Goal: Transaction & Acquisition: Purchase product/service

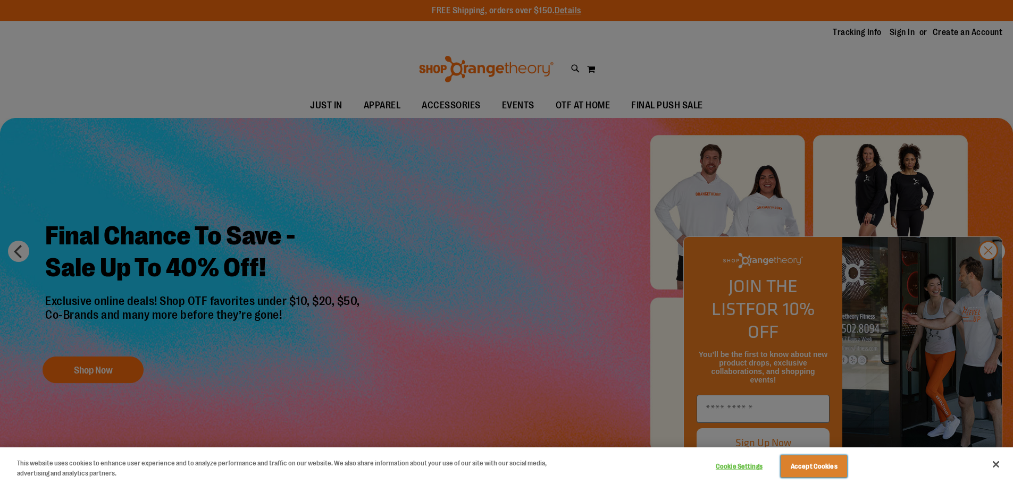
click at [814, 468] on button "Accept Cookies" at bounding box center [813, 467] width 66 height 22
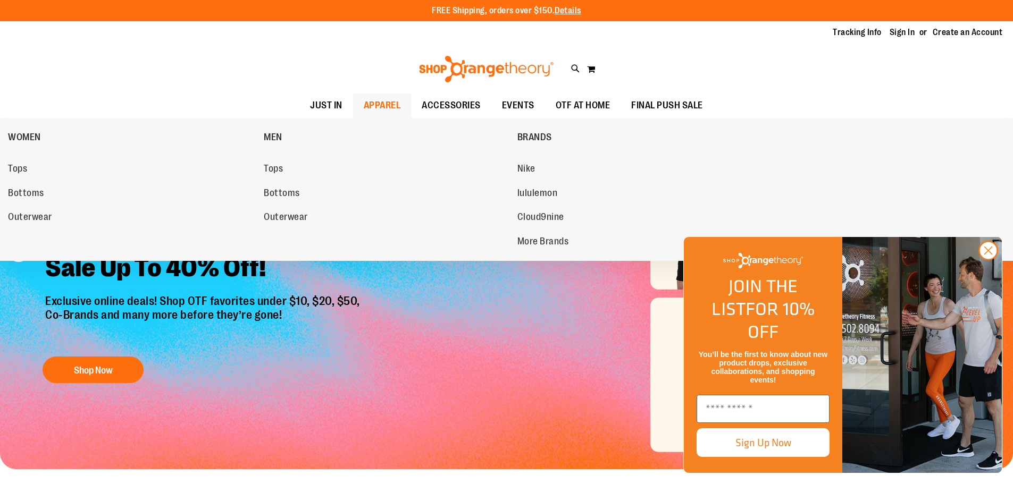
click at [384, 103] on span "APPAREL" at bounding box center [382, 106] width 37 height 24
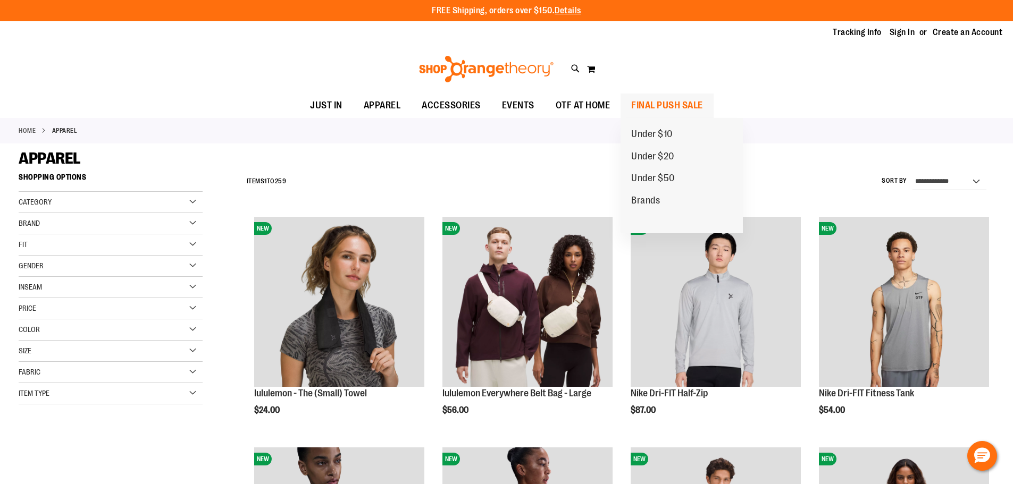
click at [696, 100] on span "FINAL PUSH SALE" at bounding box center [667, 106] width 72 height 24
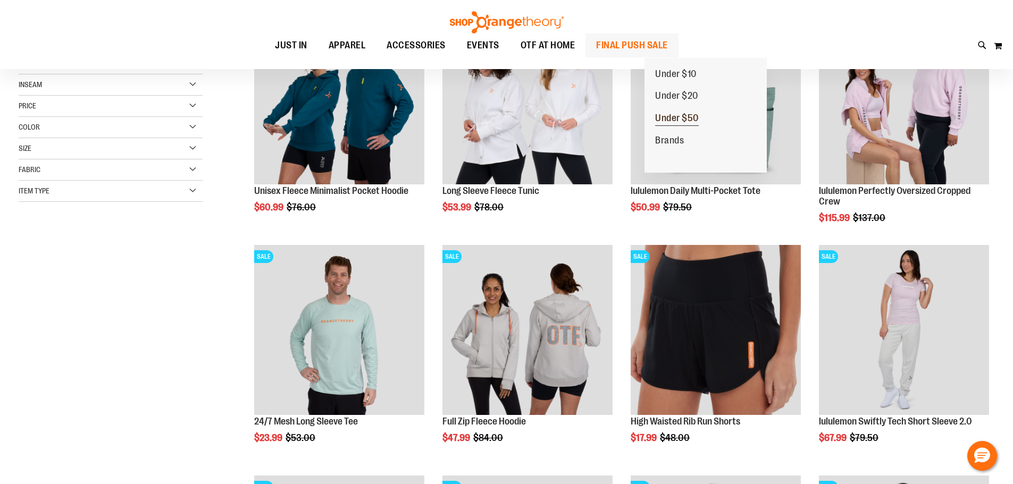
scroll to position [265, 0]
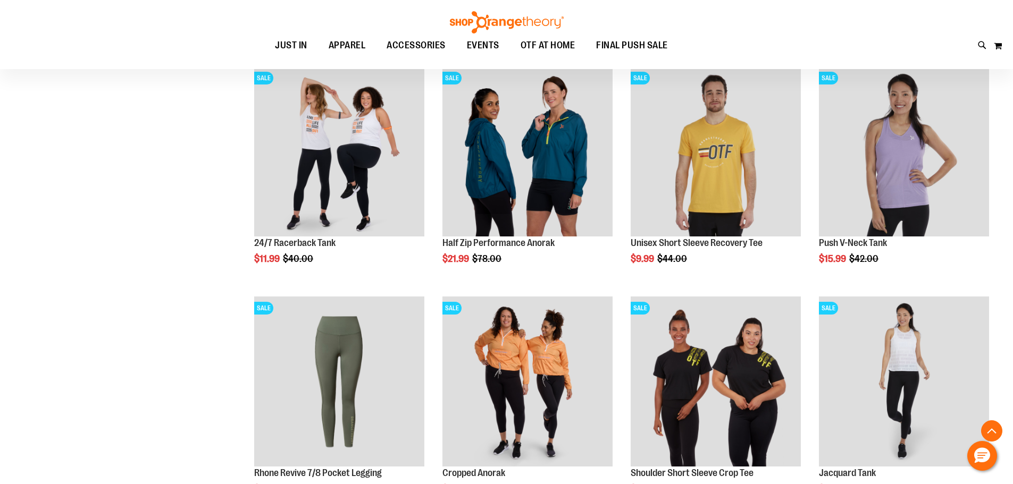
scroll to position [850, 0]
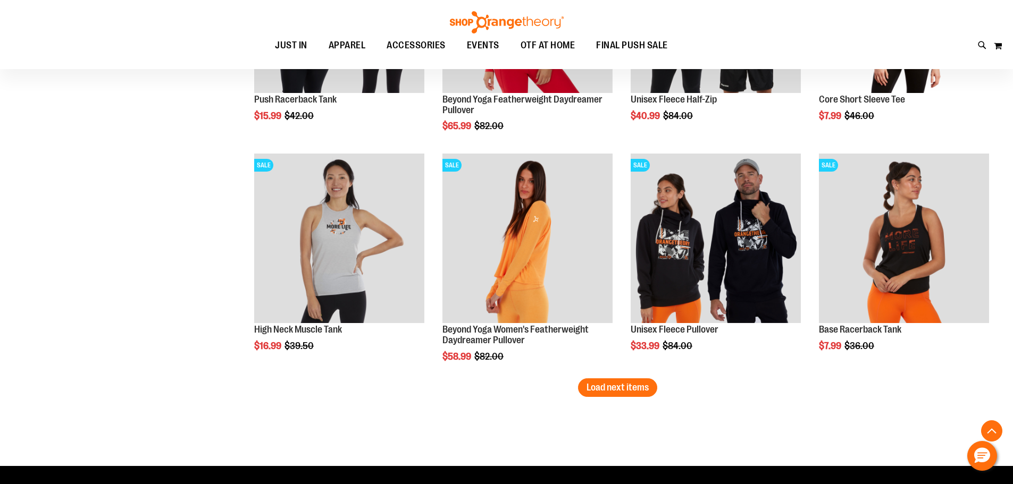
scroll to position [1913, 0]
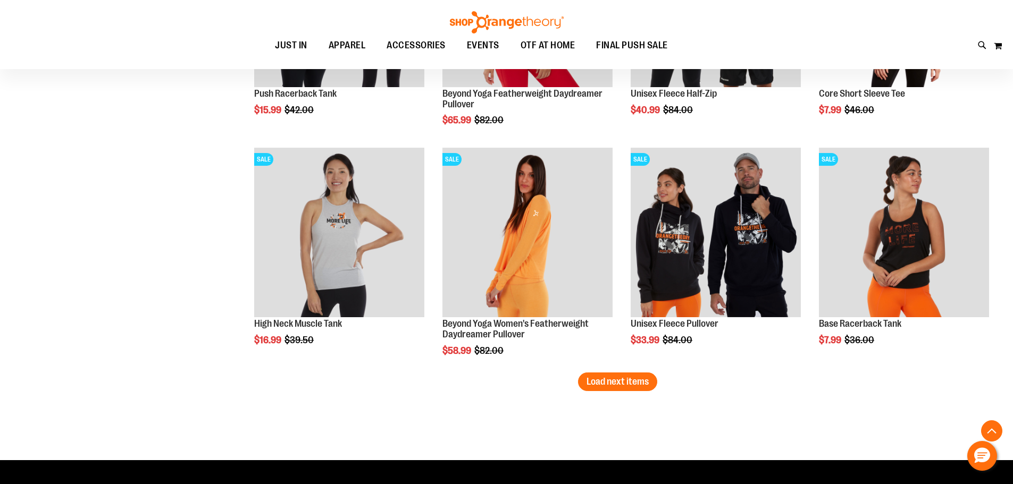
click at [606, 382] on span "Load next items" at bounding box center [617, 381] width 62 height 11
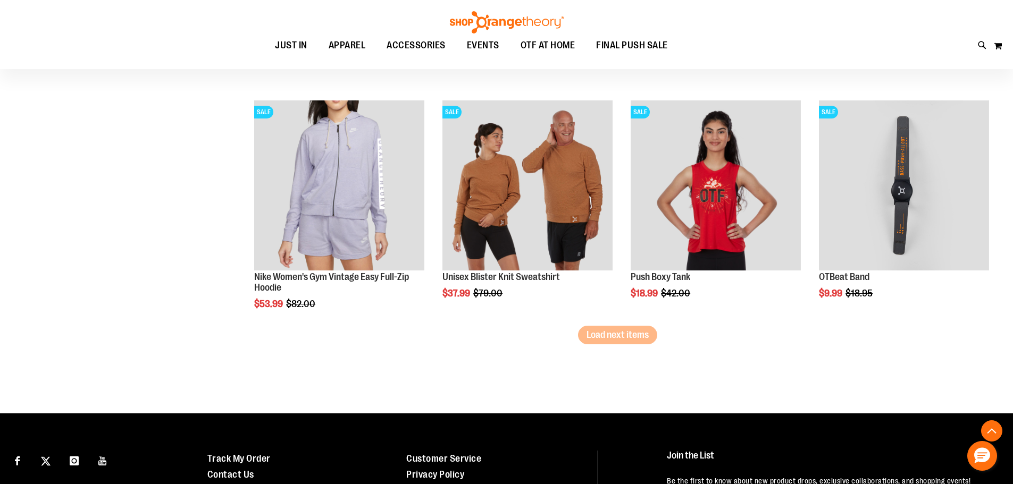
scroll to position [2657, 0]
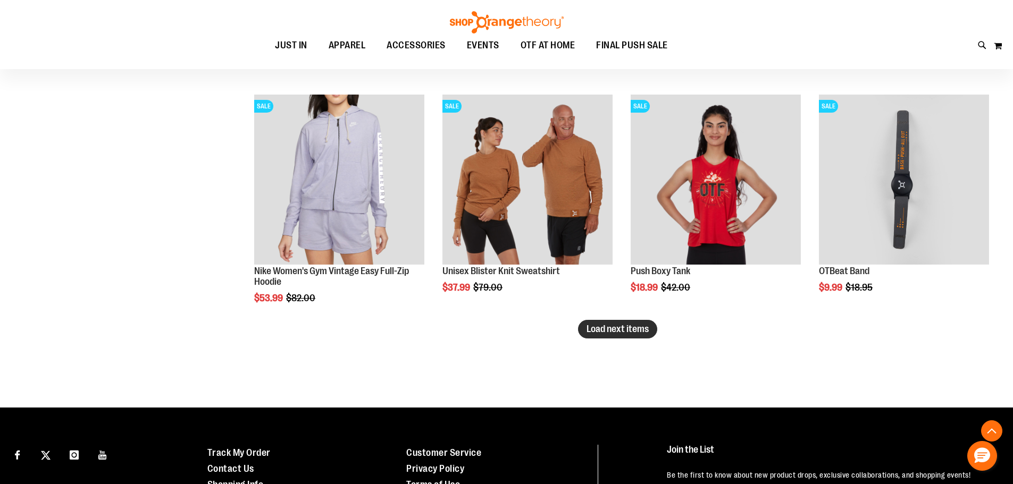
click at [609, 325] on span "Load next items" at bounding box center [617, 329] width 62 height 11
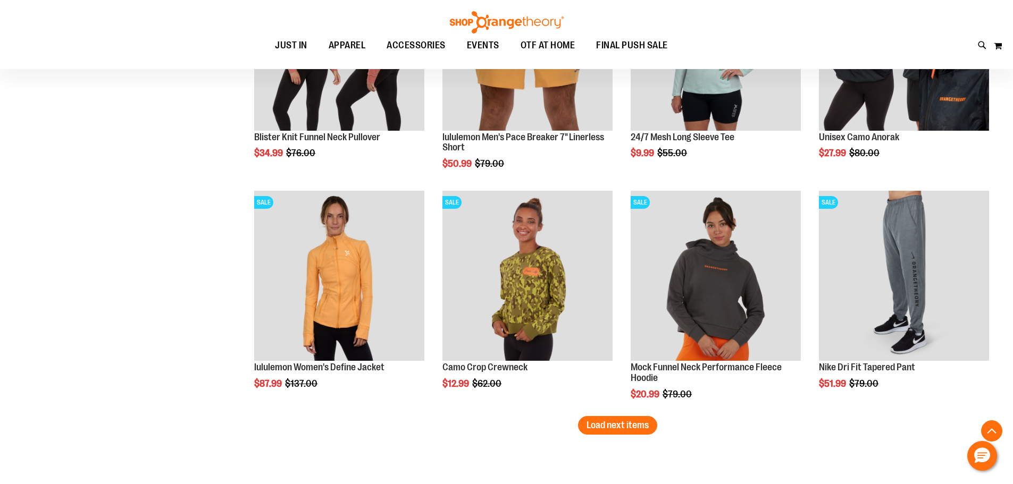
scroll to position [3295, 0]
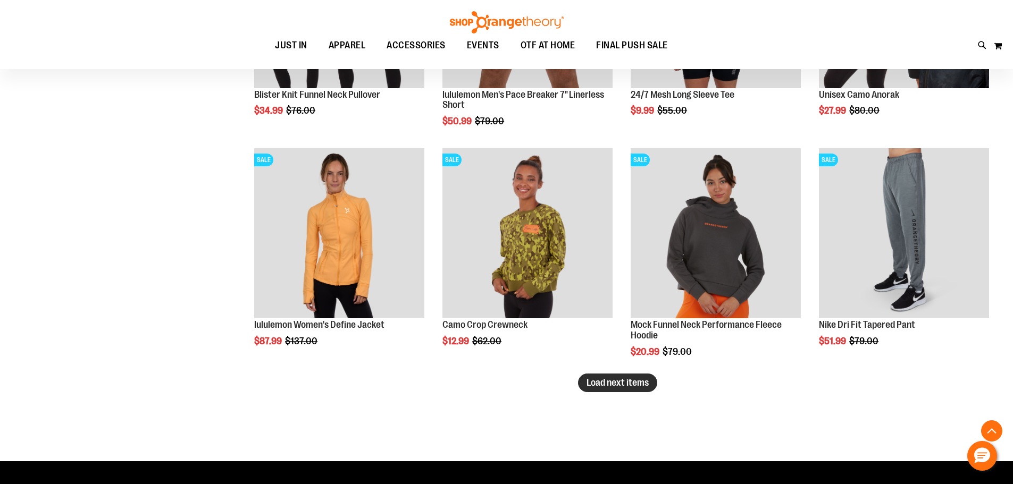
click at [633, 383] on span "Load next items" at bounding box center [617, 382] width 62 height 11
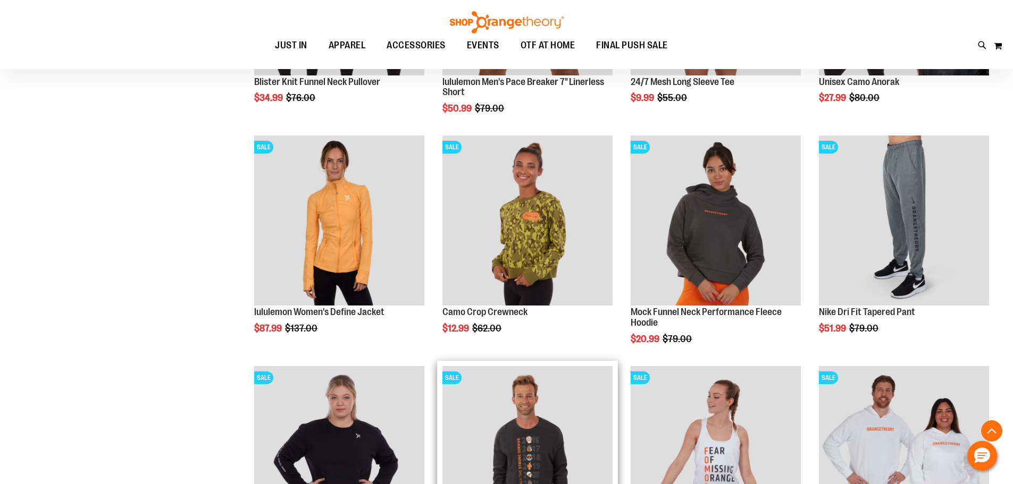
scroll to position [3295, 0]
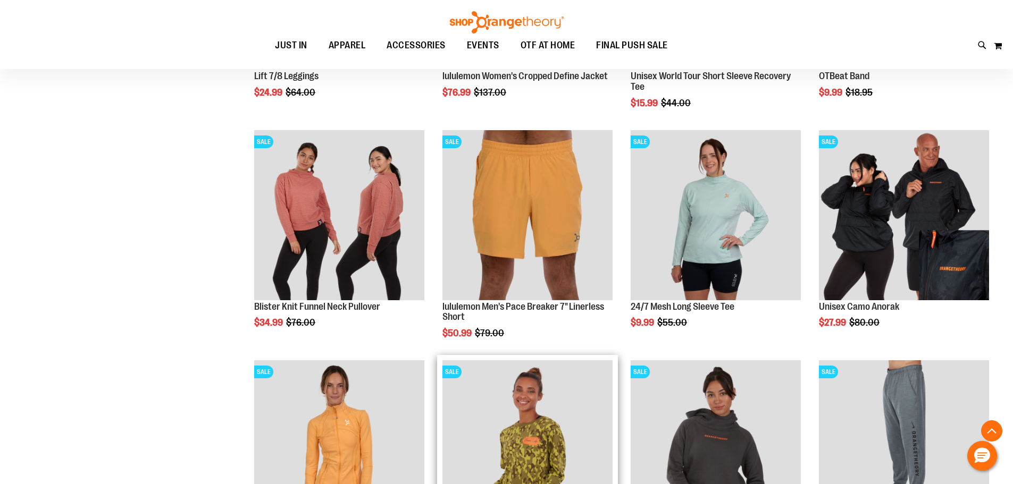
scroll to position [3082, 0]
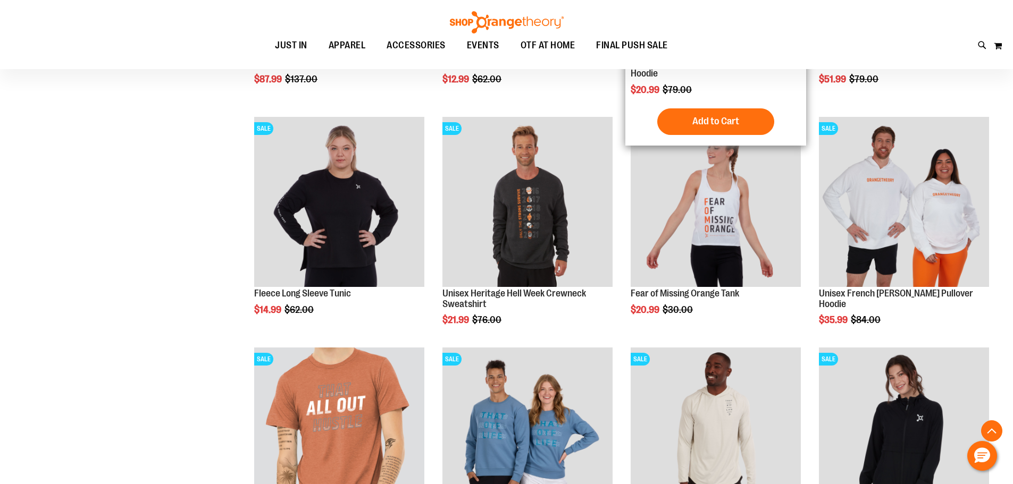
scroll to position [3720, 0]
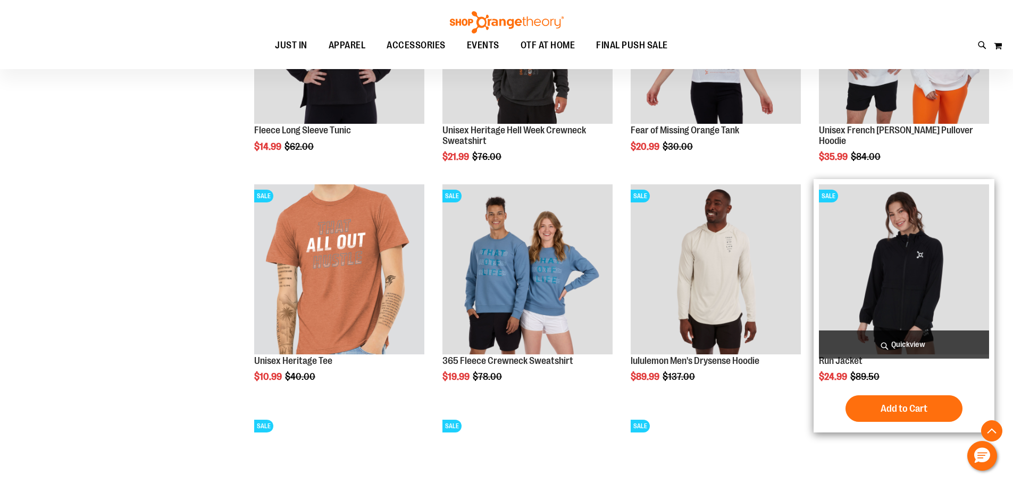
click at [943, 271] on img "product" at bounding box center [904, 269] width 170 height 170
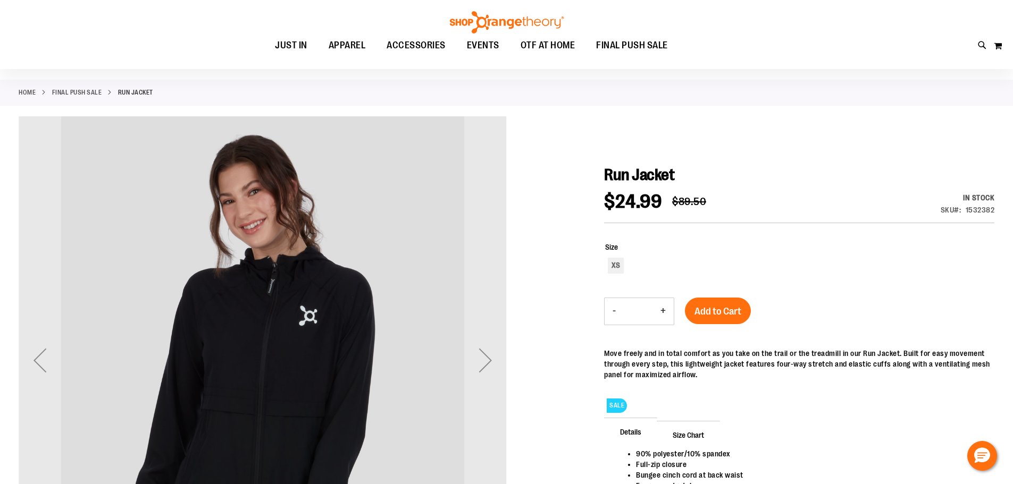
scroll to position [159, 0]
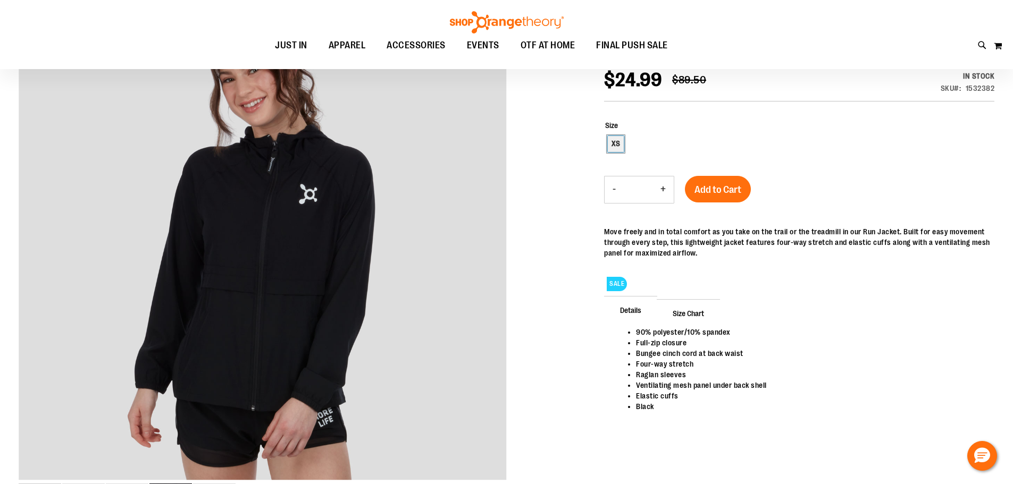
click at [617, 142] on div "XS" at bounding box center [616, 144] width 16 height 16
type input "***"
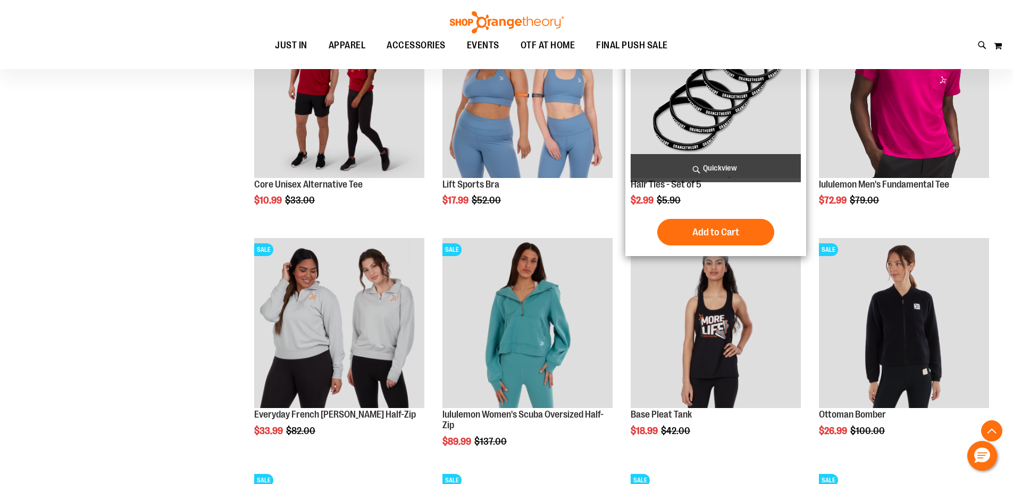
scroll to position [580, 0]
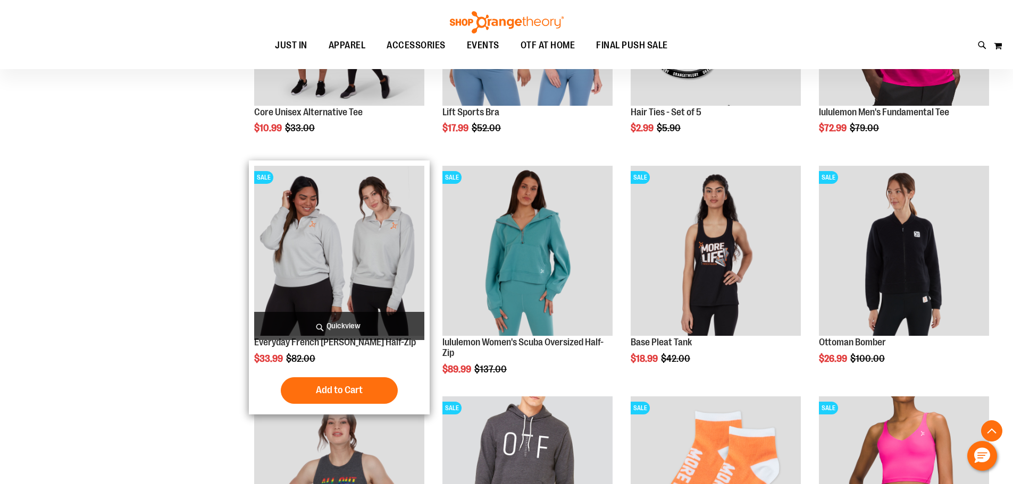
scroll to position [846, 0]
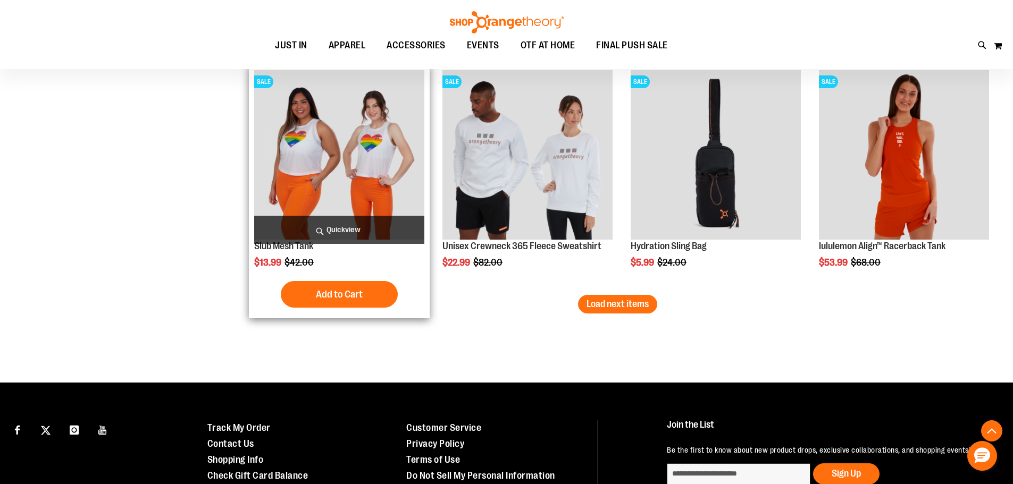
scroll to position [1909, 0]
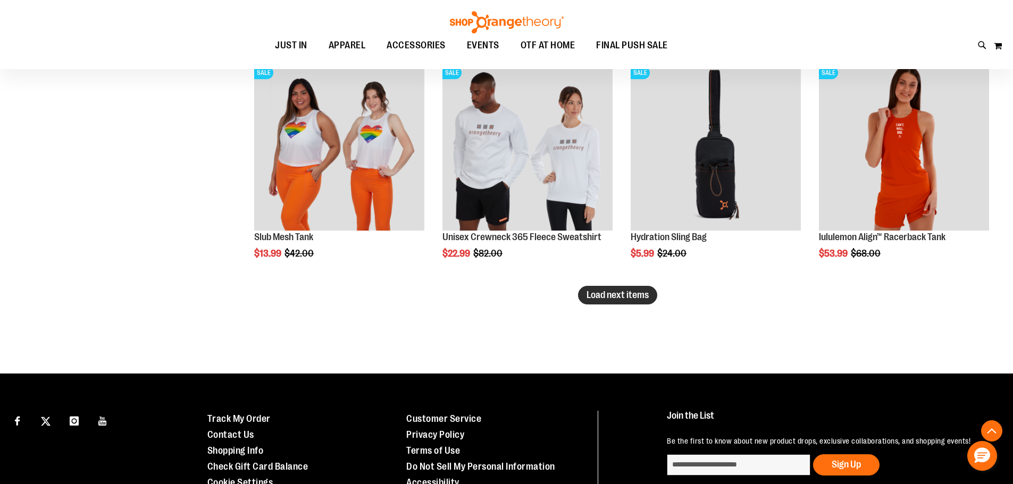
click at [636, 296] on span "Load next items" at bounding box center [617, 295] width 62 height 11
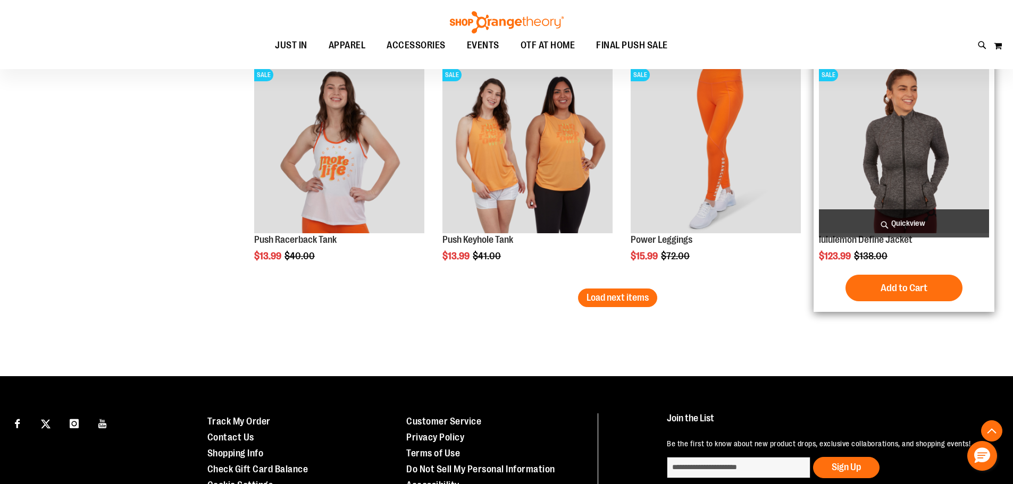
scroll to position [2600, 0]
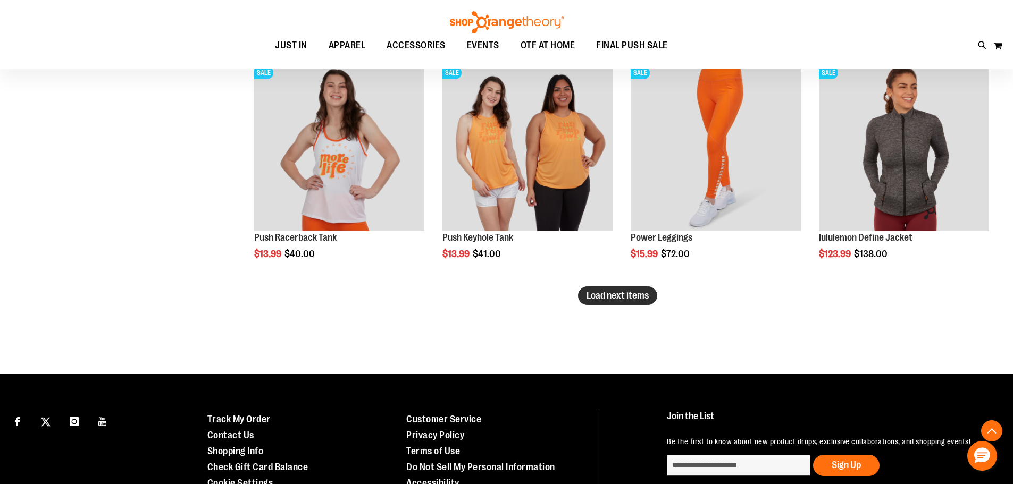
click at [630, 297] on span "Load next items" at bounding box center [617, 295] width 62 height 11
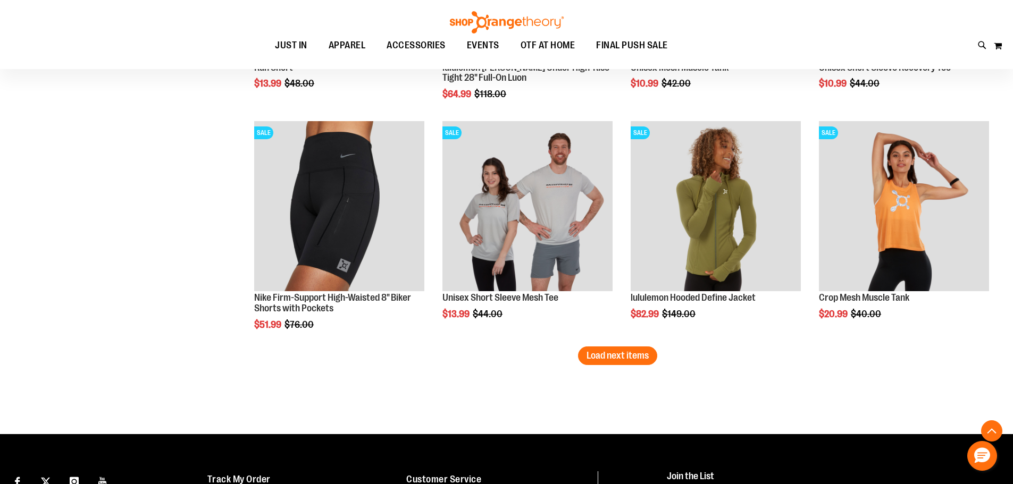
scroll to position [3238, 0]
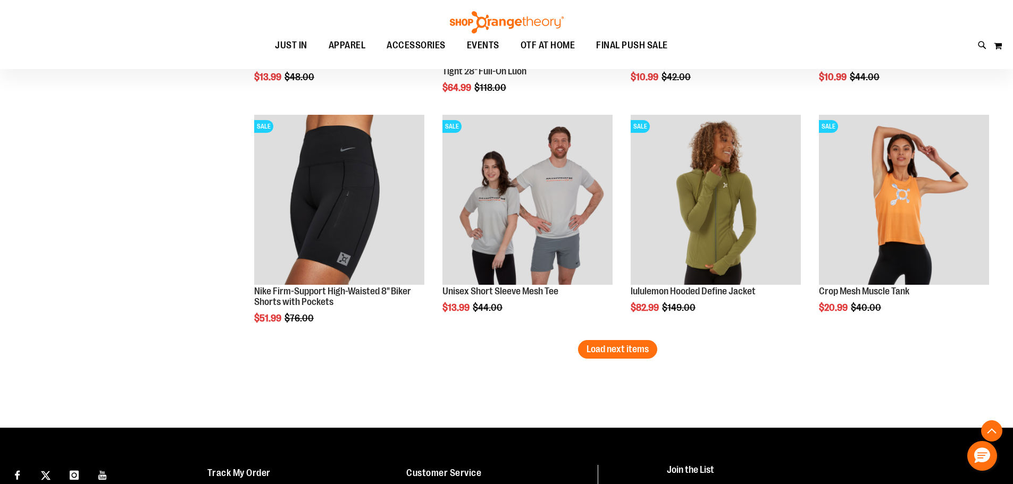
click at [619, 356] on button "Load next items" at bounding box center [617, 349] width 79 height 19
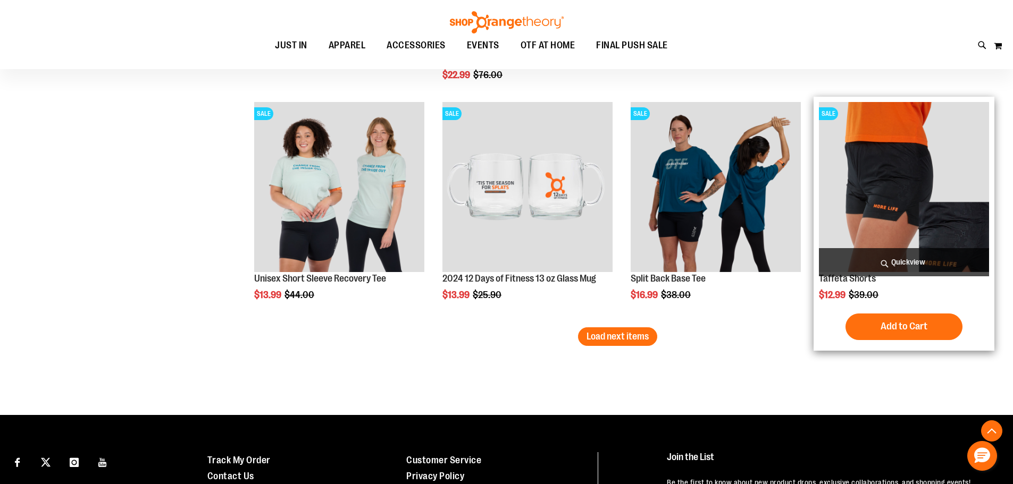
scroll to position [4035, 0]
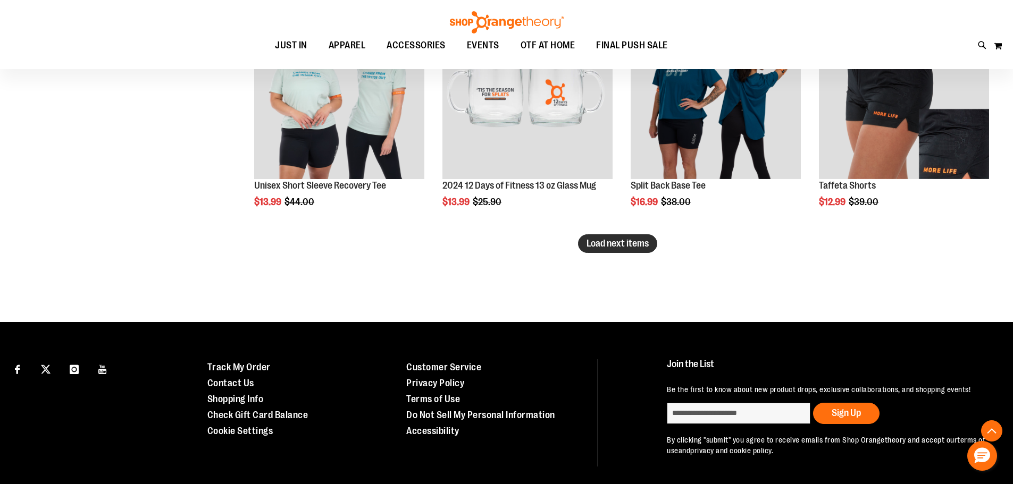
click at [625, 237] on button "Load next items" at bounding box center [617, 243] width 79 height 19
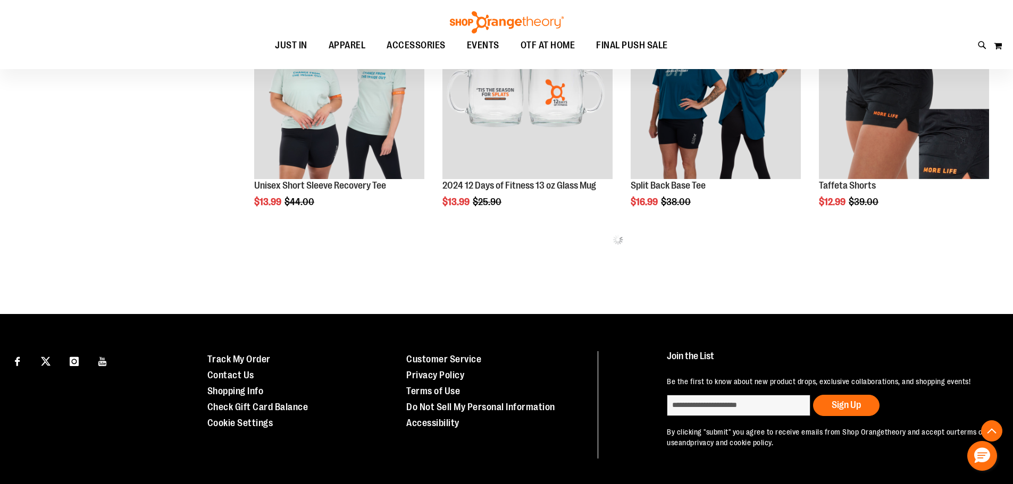
scroll to position [3982, 0]
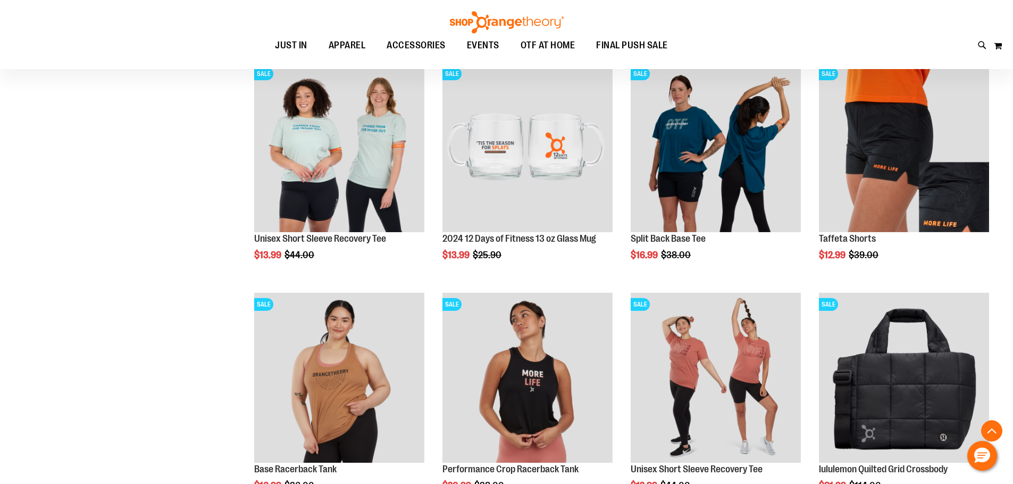
scroll to position [4035, 0]
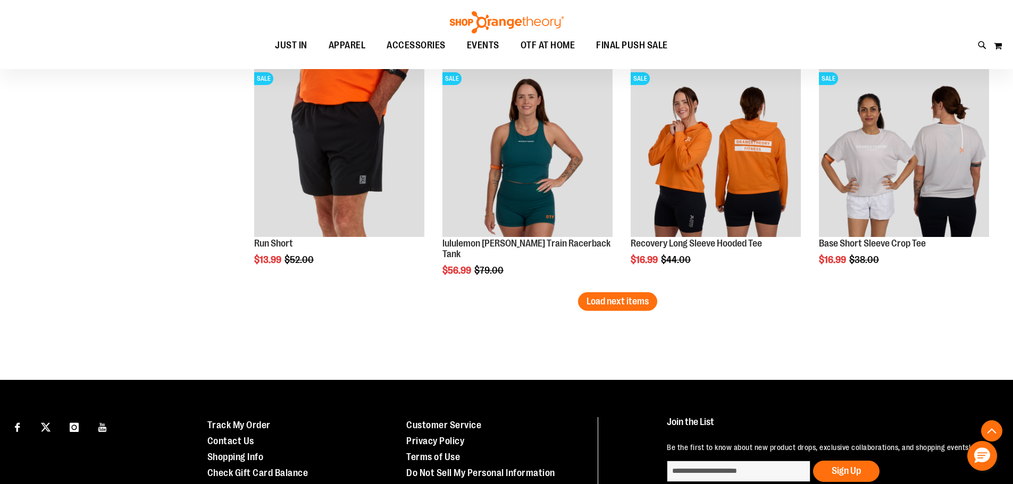
scroll to position [4763, 0]
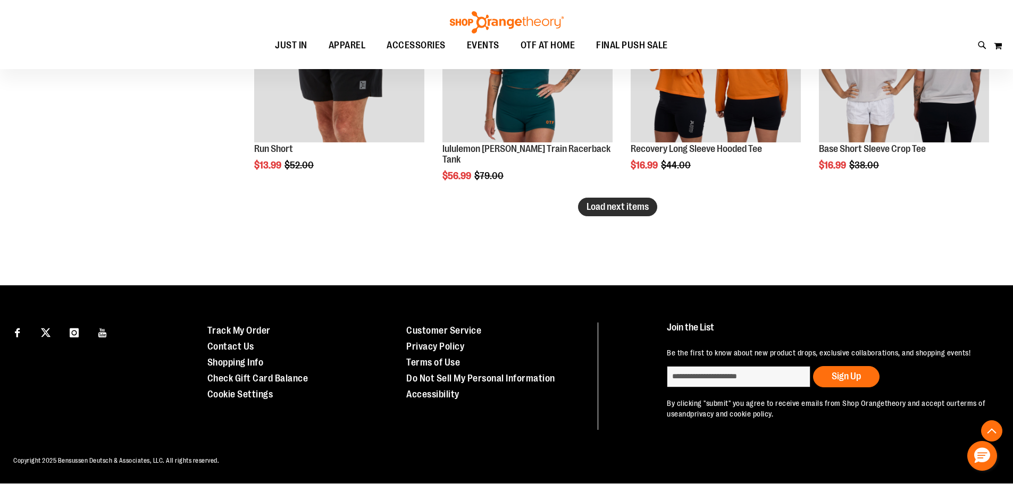
click at [637, 212] on span "Load next items" at bounding box center [617, 206] width 62 height 11
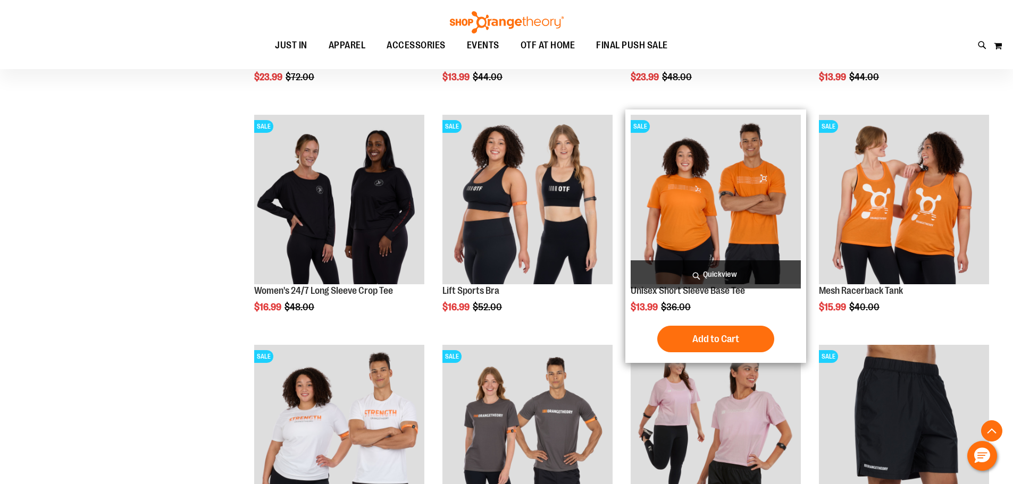
scroll to position [5401, 0]
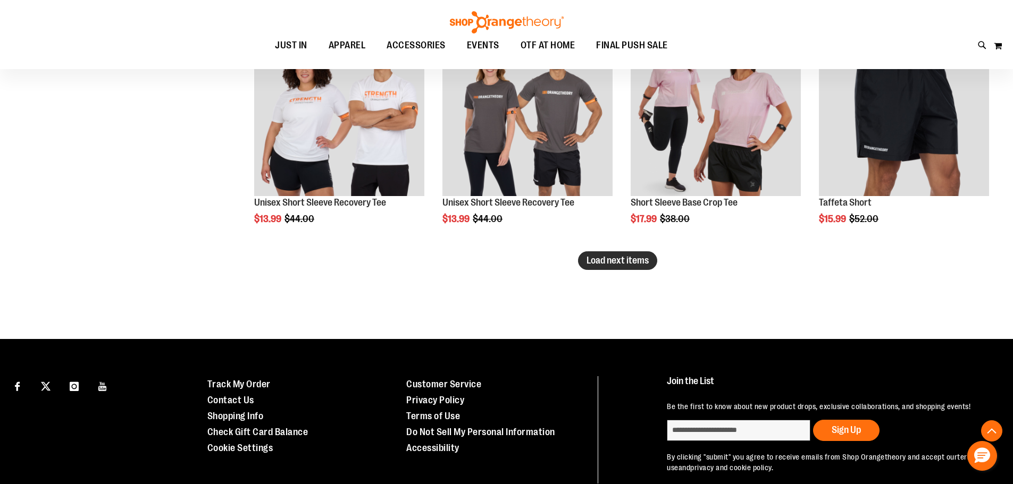
click at [643, 265] on span "Load next items" at bounding box center [617, 260] width 62 height 11
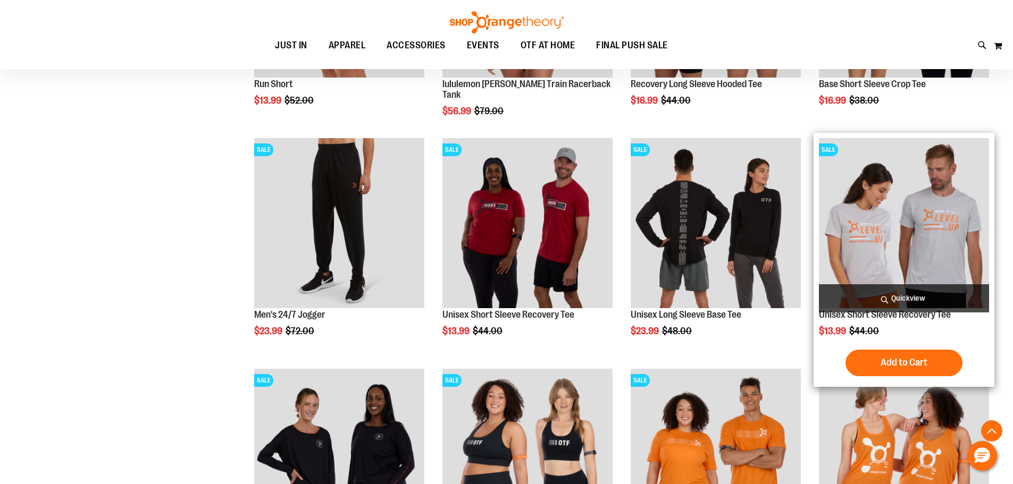
scroll to position [4657, 0]
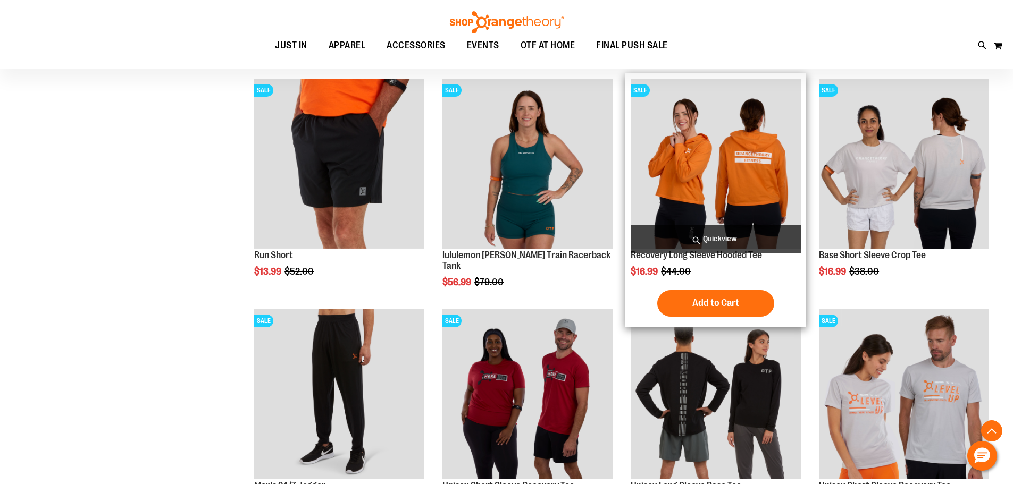
click at [768, 158] on img "product" at bounding box center [715, 164] width 170 height 170
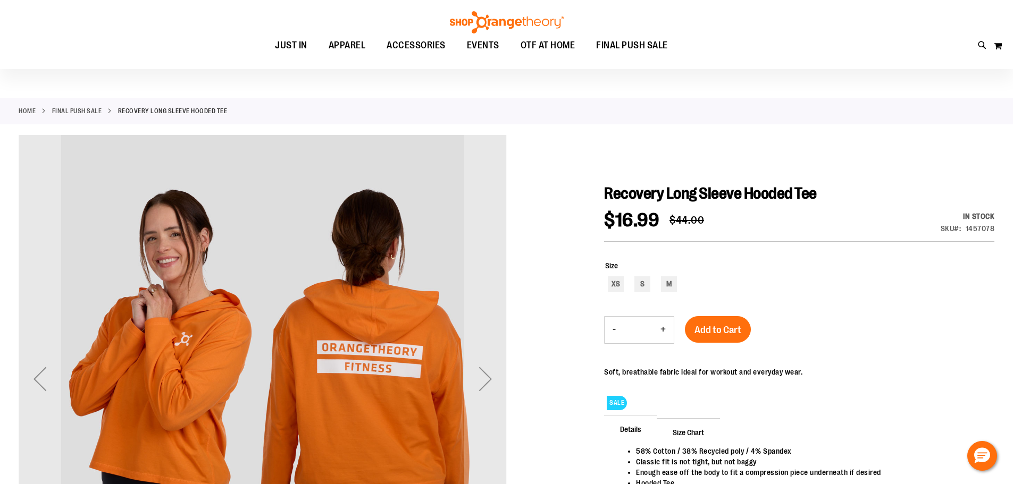
scroll to position [53, 0]
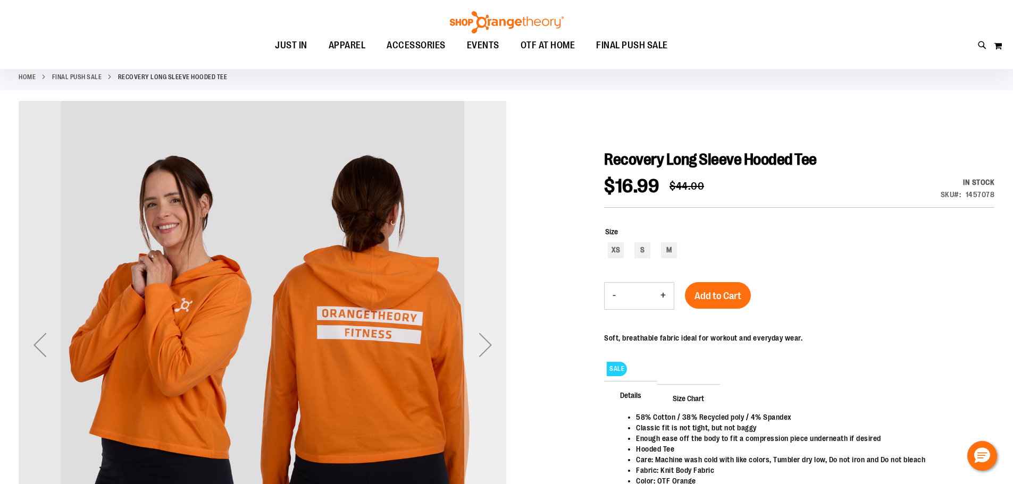
click at [485, 345] on div "Next" at bounding box center [485, 345] width 43 height 43
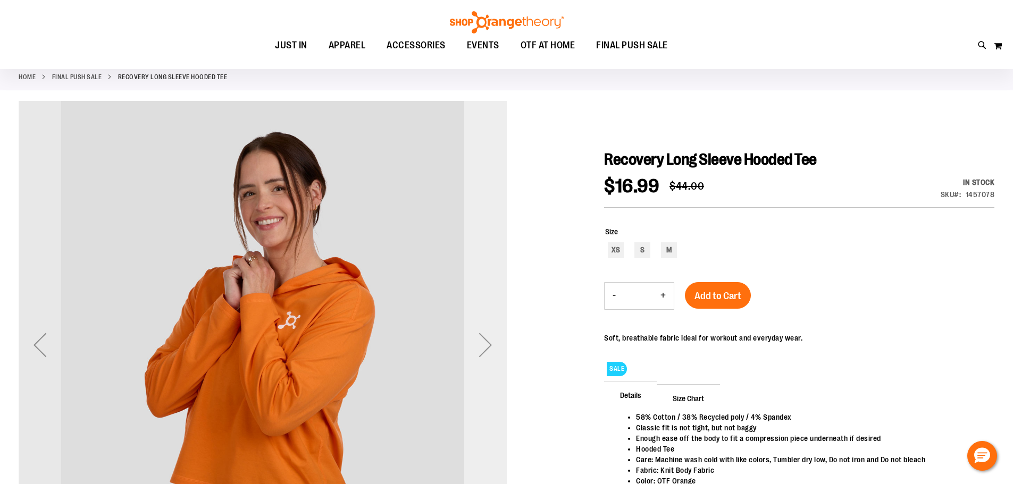
click at [485, 345] on div "Next" at bounding box center [485, 345] width 43 height 43
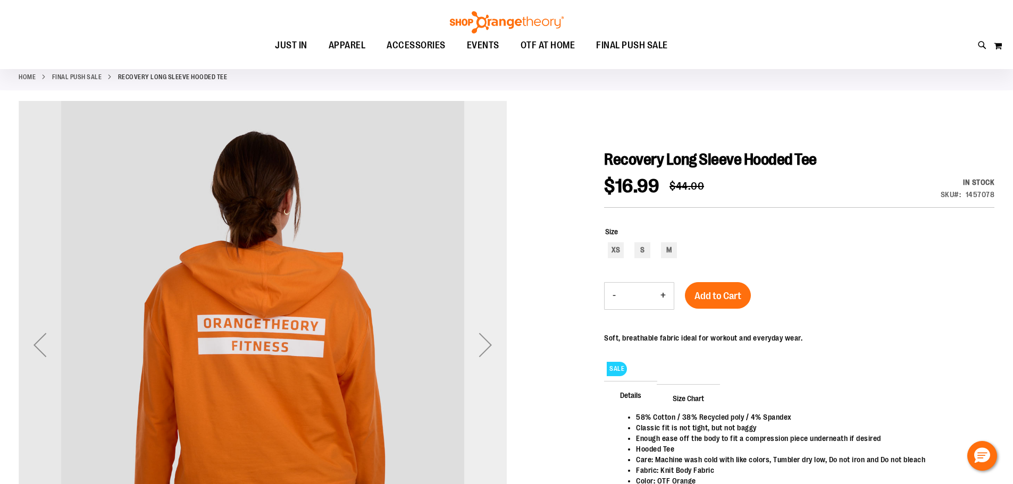
click at [485, 345] on div "Next" at bounding box center [485, 345] width 43 height 43
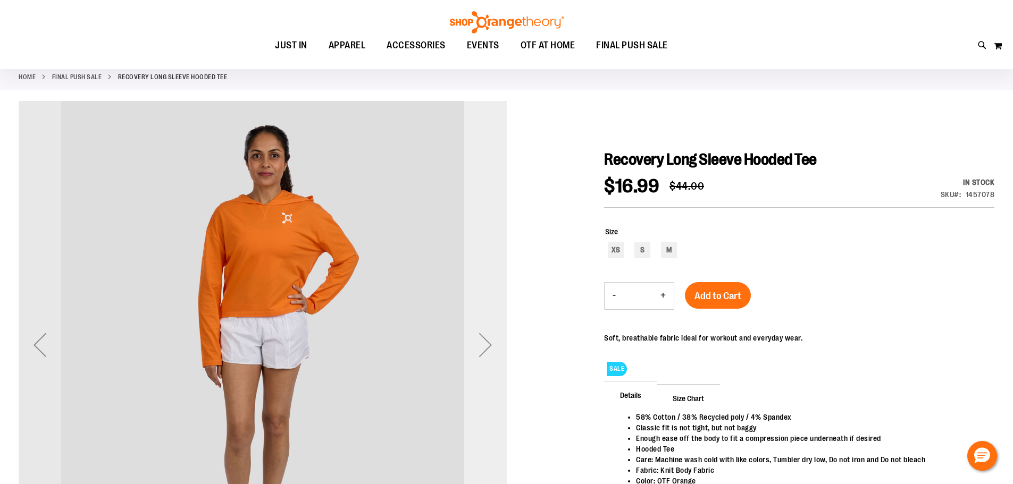
click at [485, 345] on div "Next" at bounding box center [485, 345] width 43 height 43
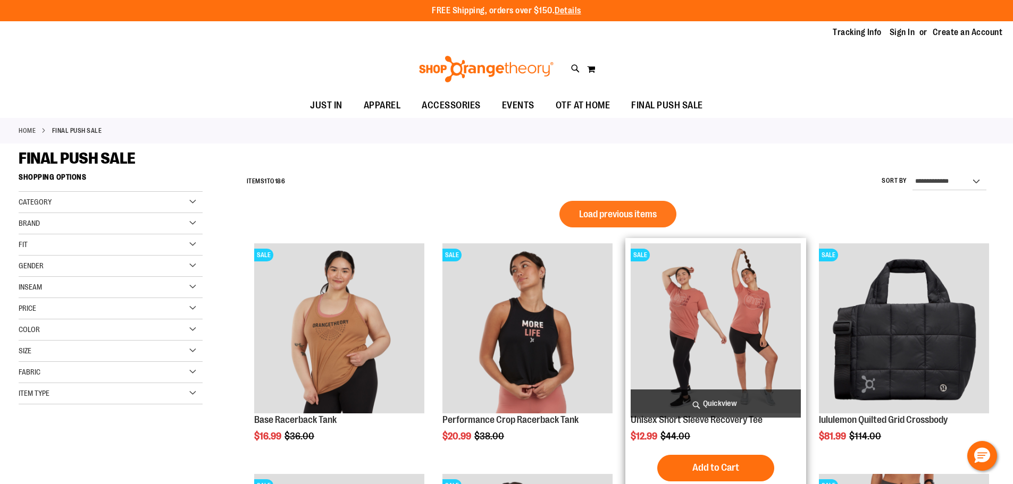
scroll to position [713, 0]
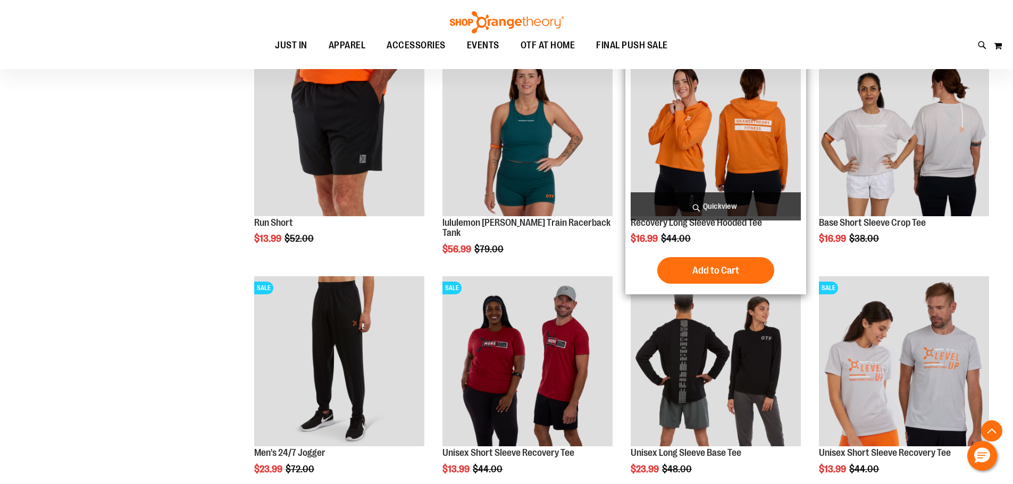
scroll to position [606, 0]
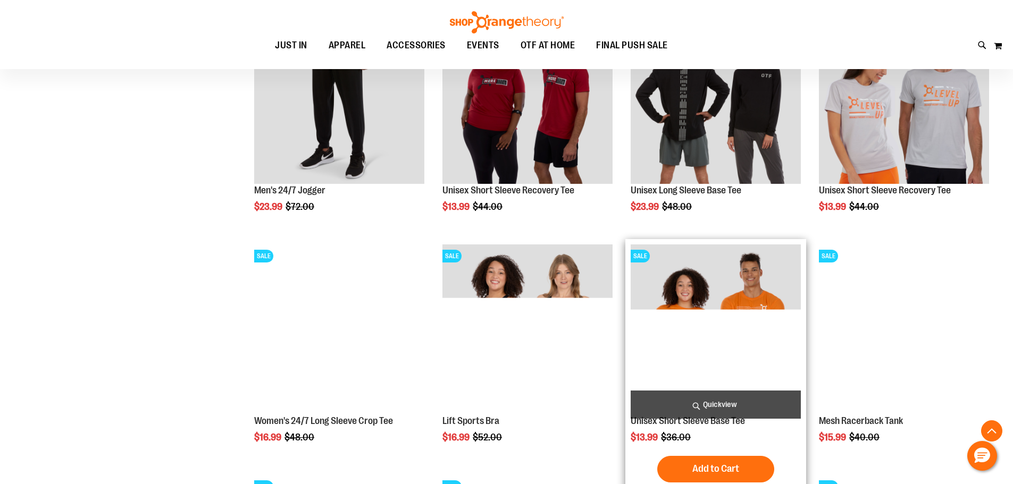
scroll to position [925, 0]
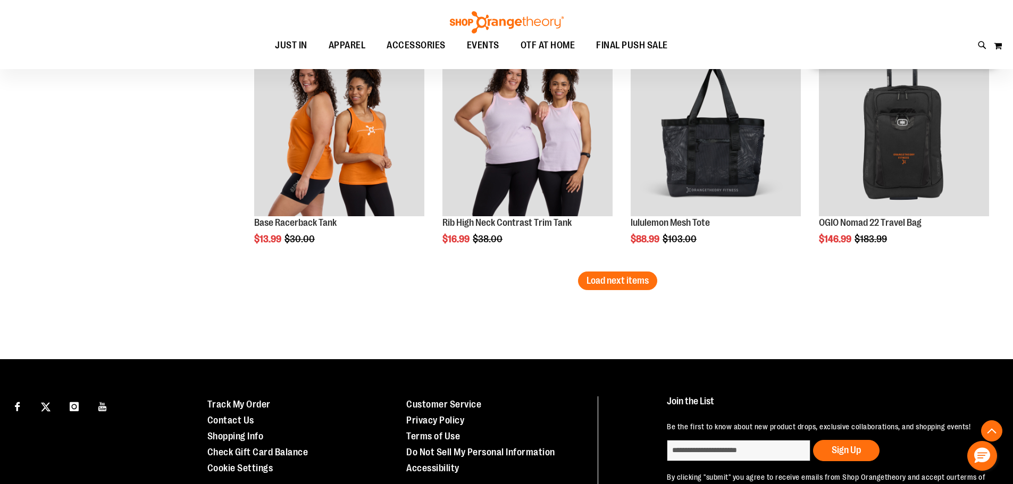
scroll to position [2095, 0]
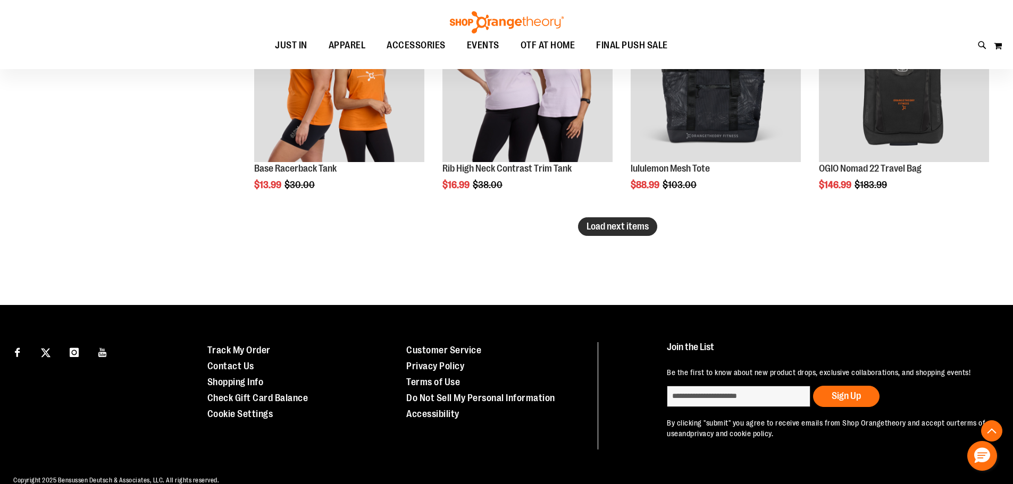
click at [619, 223] on span "Load next items" at bounding box center [617, 226] width 62 height 11
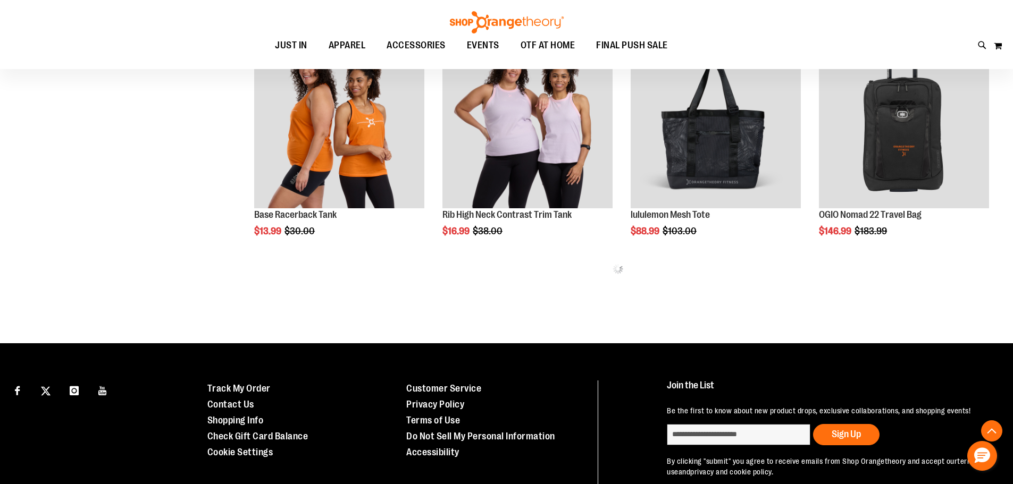
scroll to position [1989, 0]
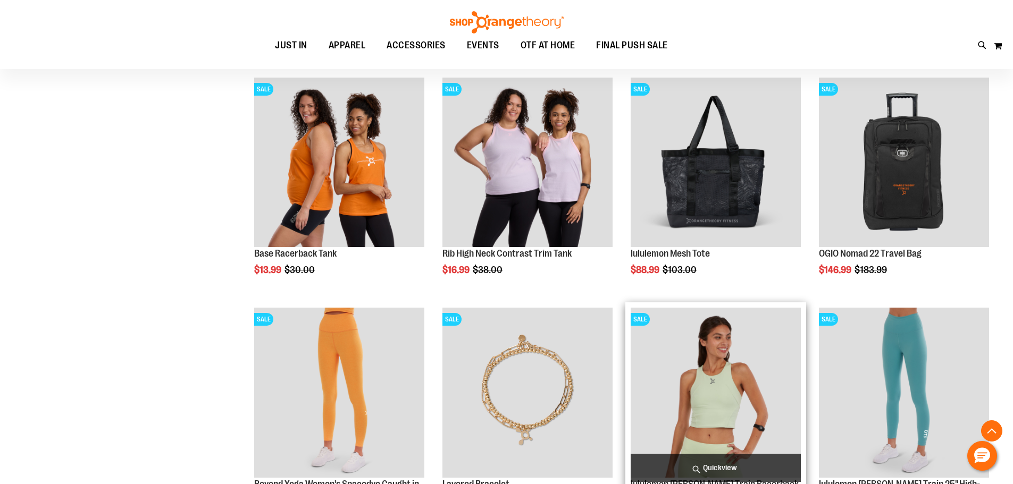
scroll to position [2042, 0]
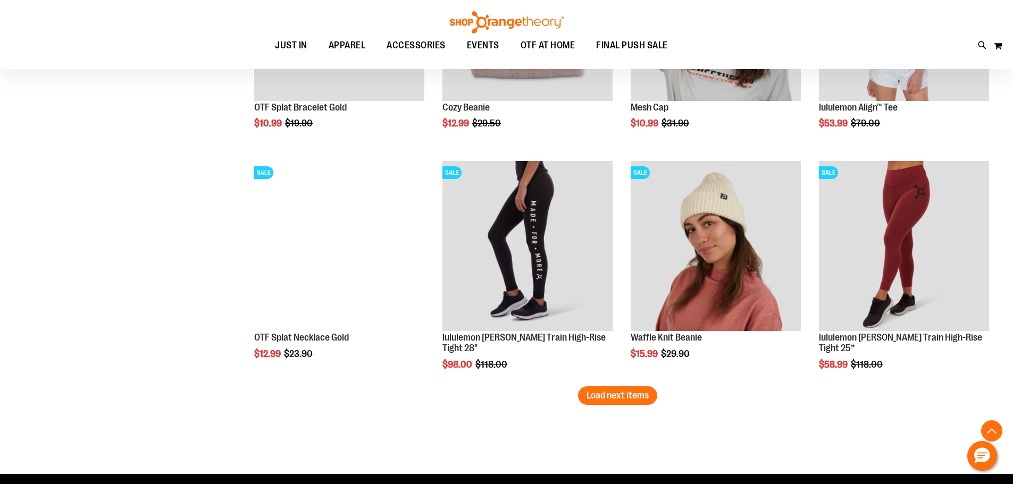
scroll to position [2626, 0]
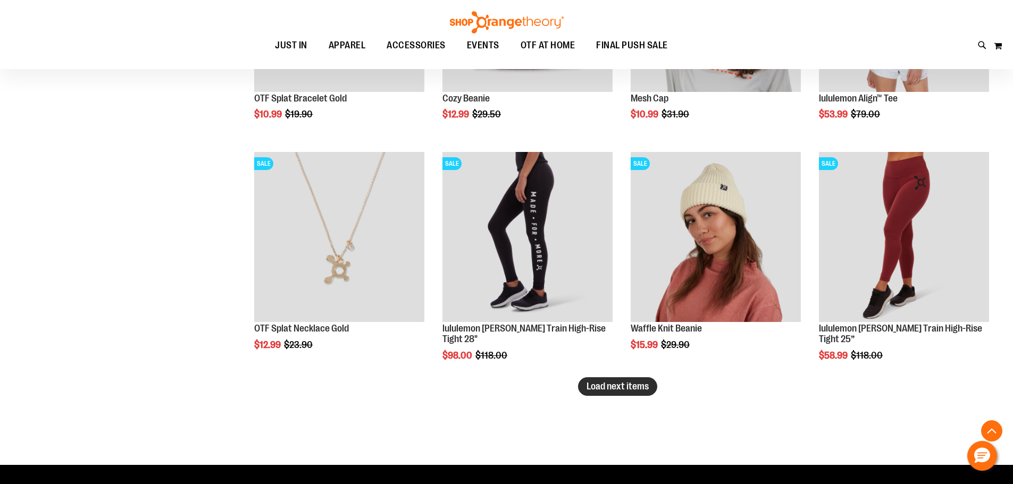
click at [619, 383] on span "Load next items" at bounding box center [617, 386] width 62 height 11
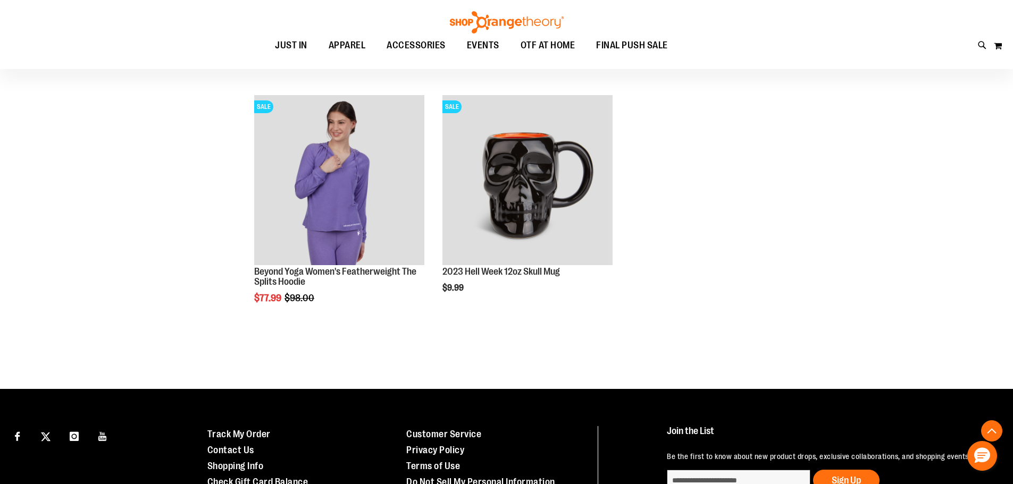
scroll to position [3142, 0]
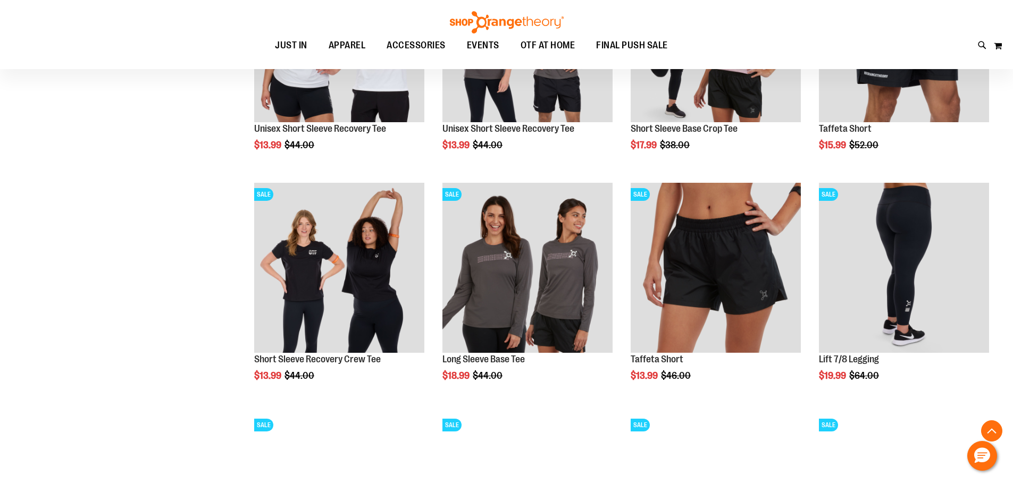
scroll to position [1441, 0]
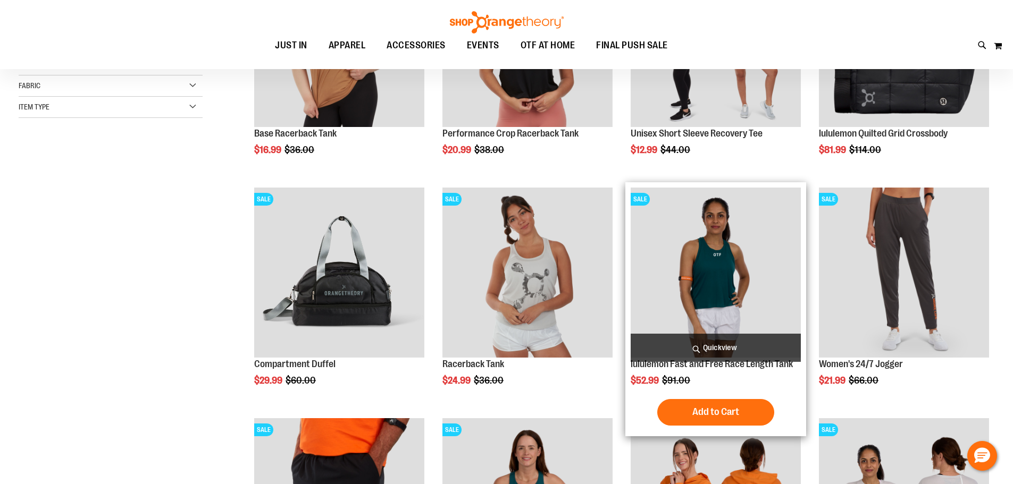
scroll to position [59, 0]
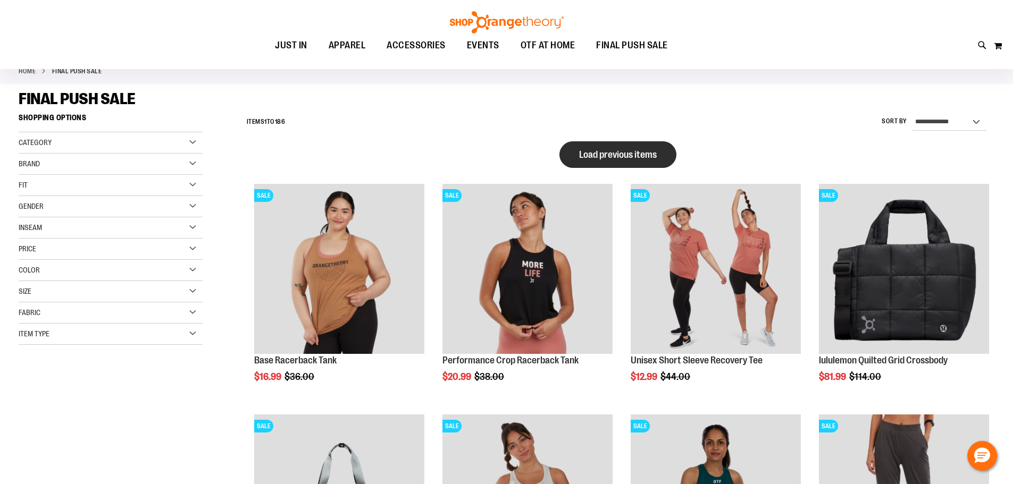
click at [649, 154] on span "Load previous items" at bounding box center [618, 154] width 78 height 11
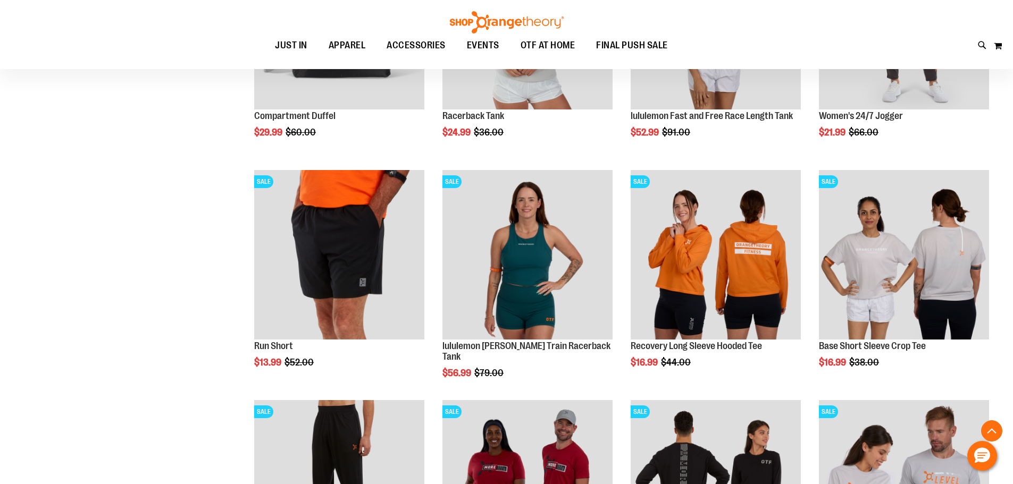
scroll to position [1228, 0]
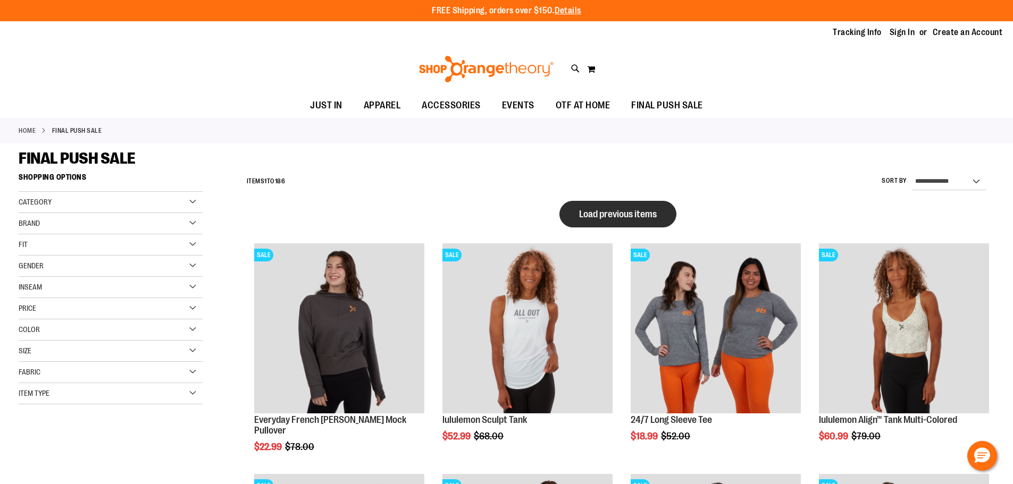
click at [595, 204] on button "Load previous items" at bounding box center [617, 214] width 117 height 27
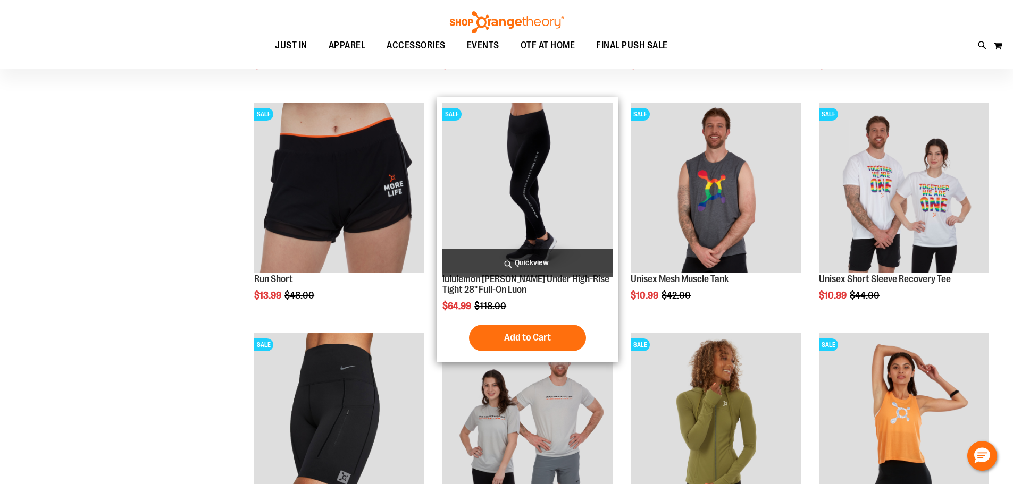
scroll to position [372, 0]
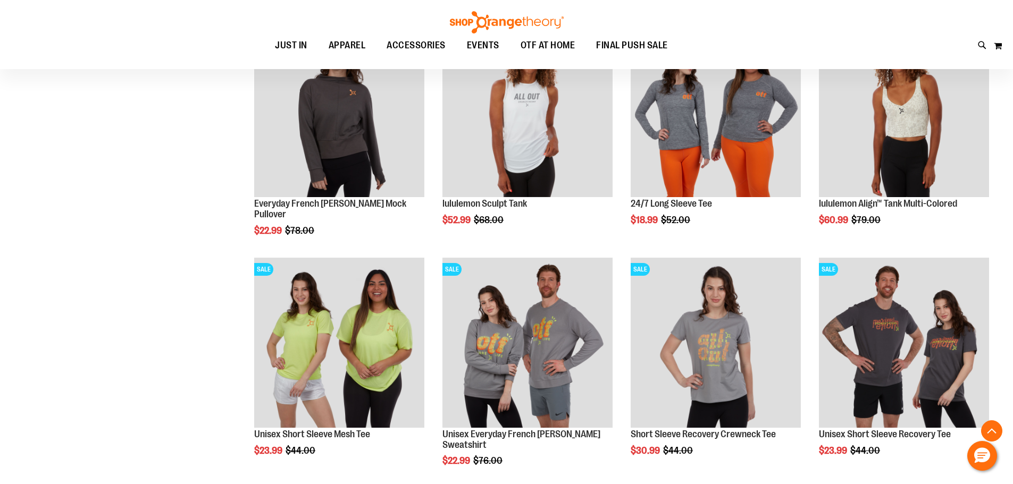
scroll to position [903, 0]
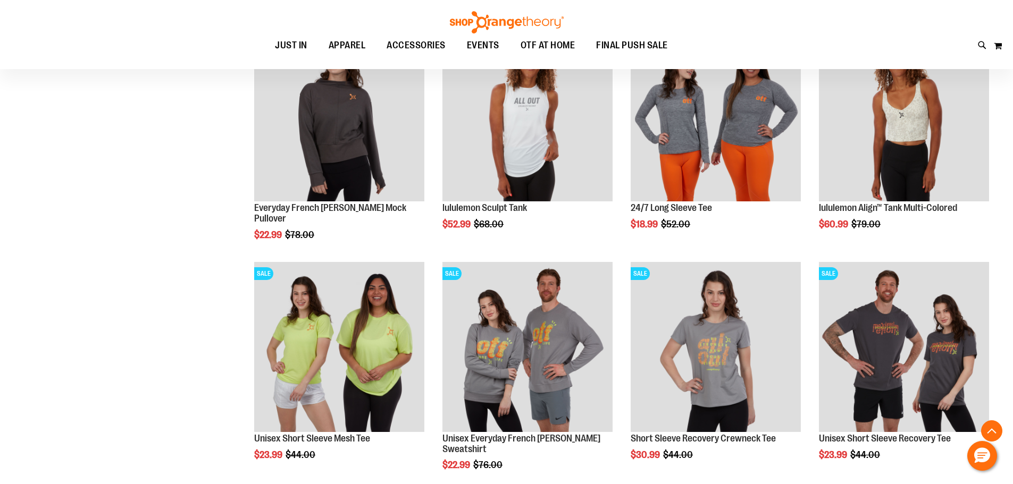
drag, startPoint x: 228, startPoint y: 291, endPoint x: 134, endPoint y: 272, distance: 95.6
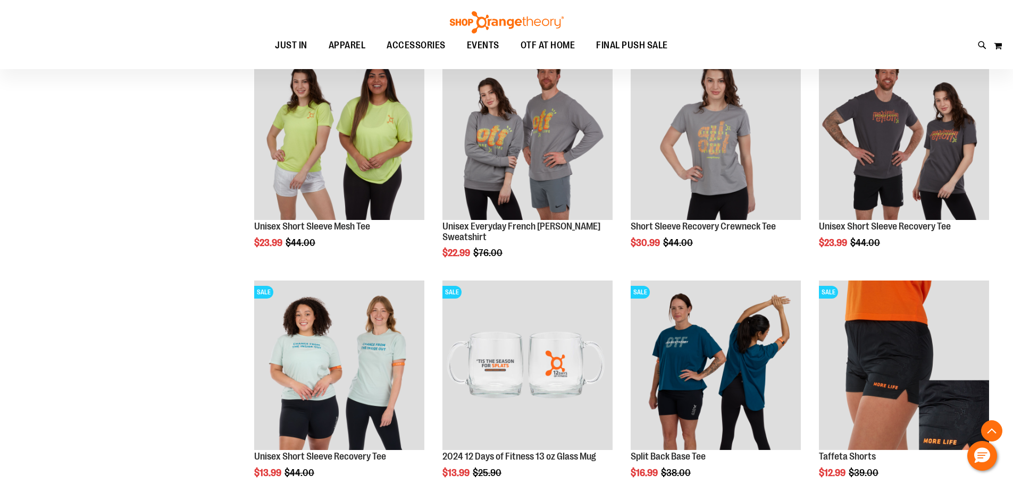
scroll to position [1328, 0]
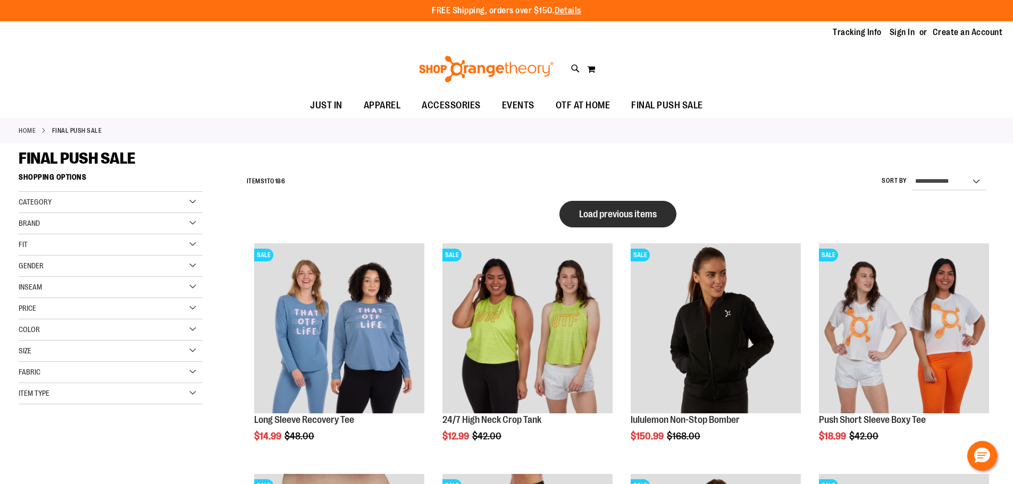
click at [607, 212] on span "Load previous items" at bounding box center [618, 214] width 78 height 11
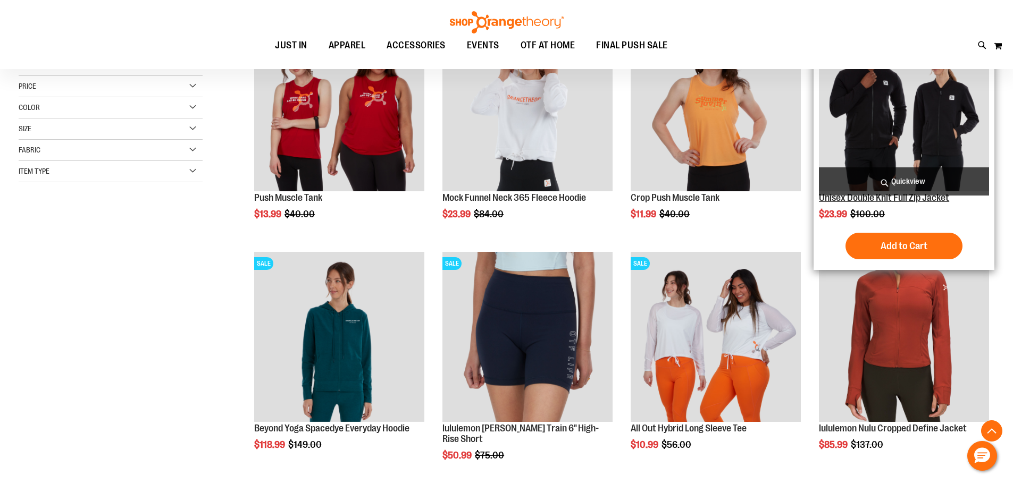
scroll to position [159, 0]
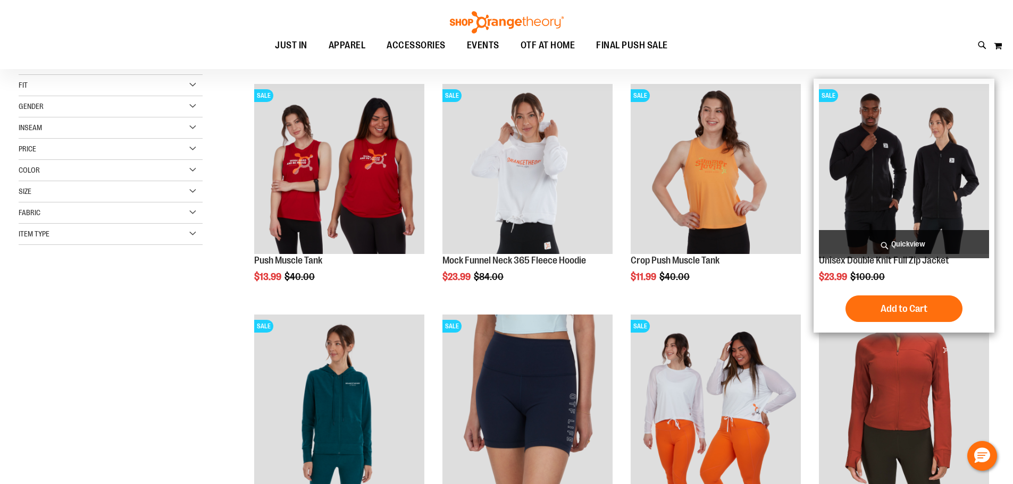
click at [899, 156] on img "product" at bounding box center [904, 169] width 170 height 170
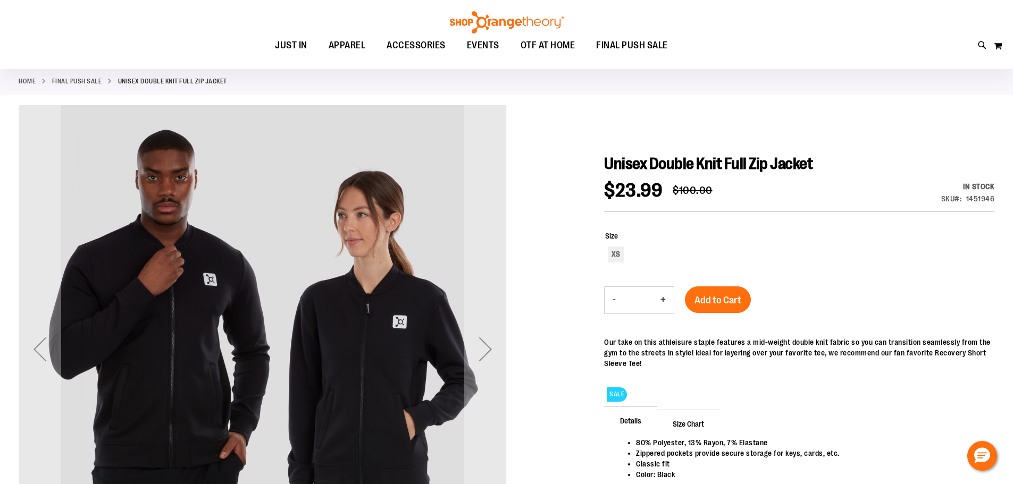
scroll to position [53, 0]
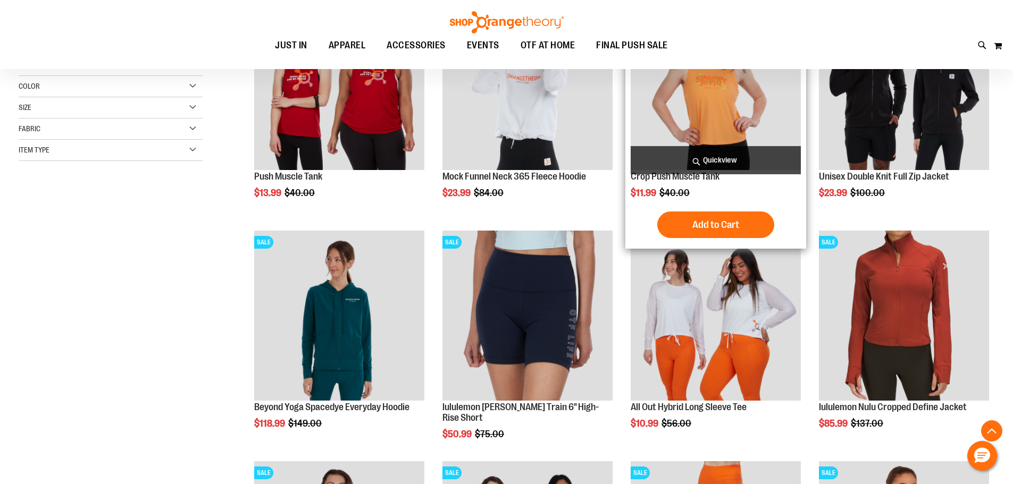
scroll to position [265, 0]
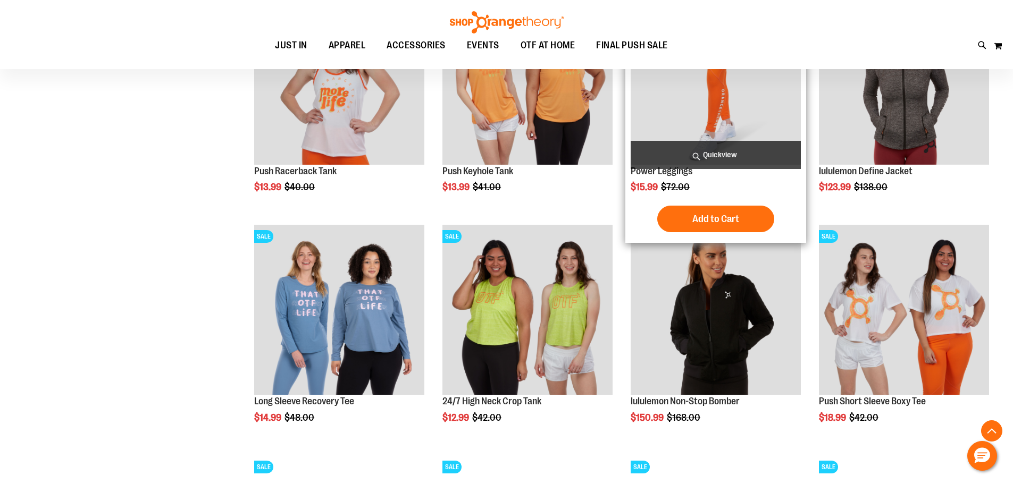
scroll to position [903, 0]
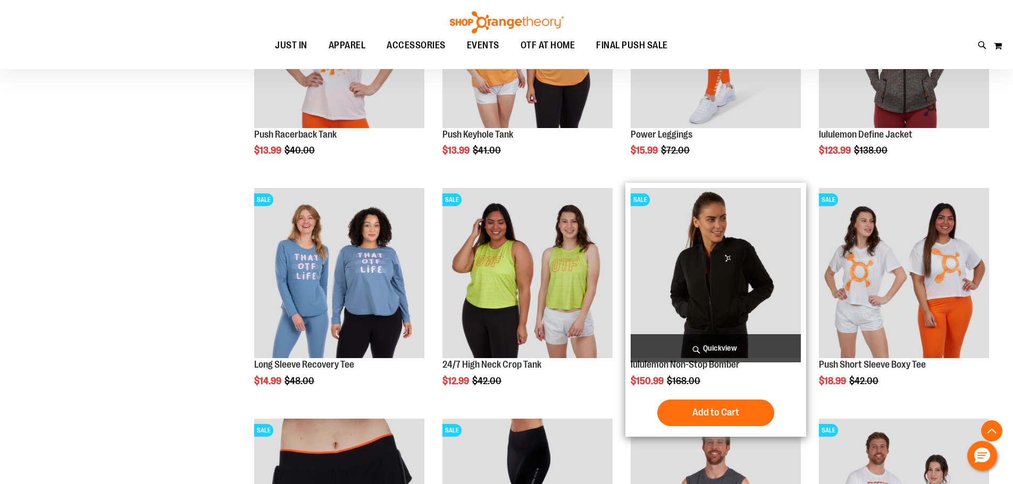
scroll to position [1168, 0]
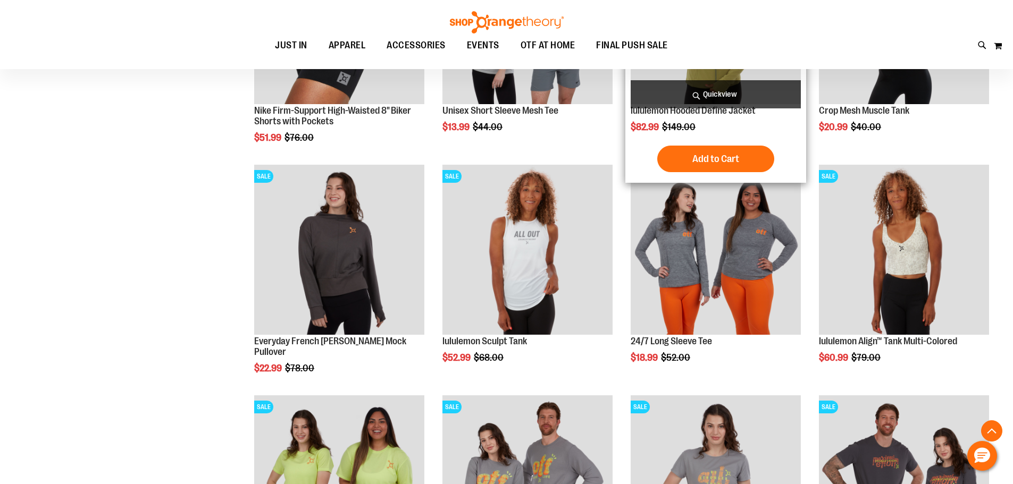
scroll to position [1487, 0]
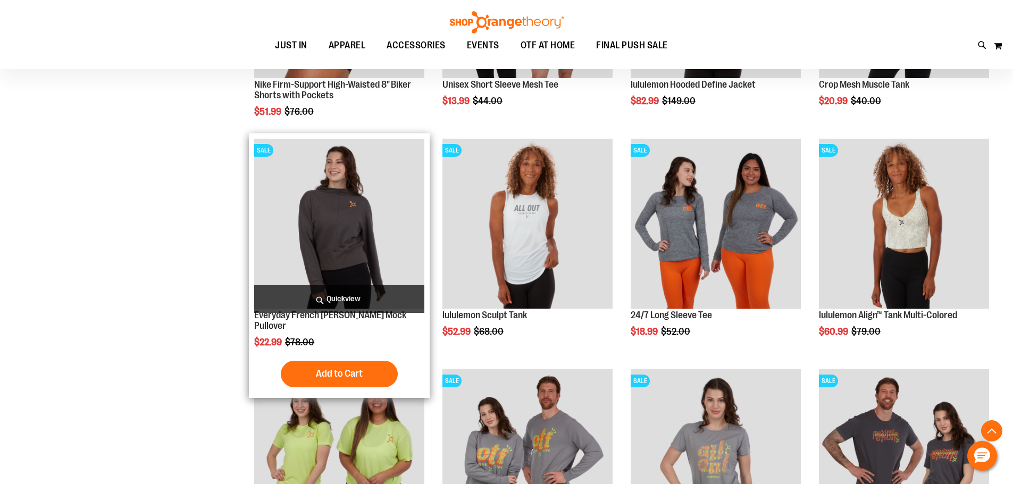
click at [340, 240] on img "product" at bounding box center [339, 224] width 170 height 170
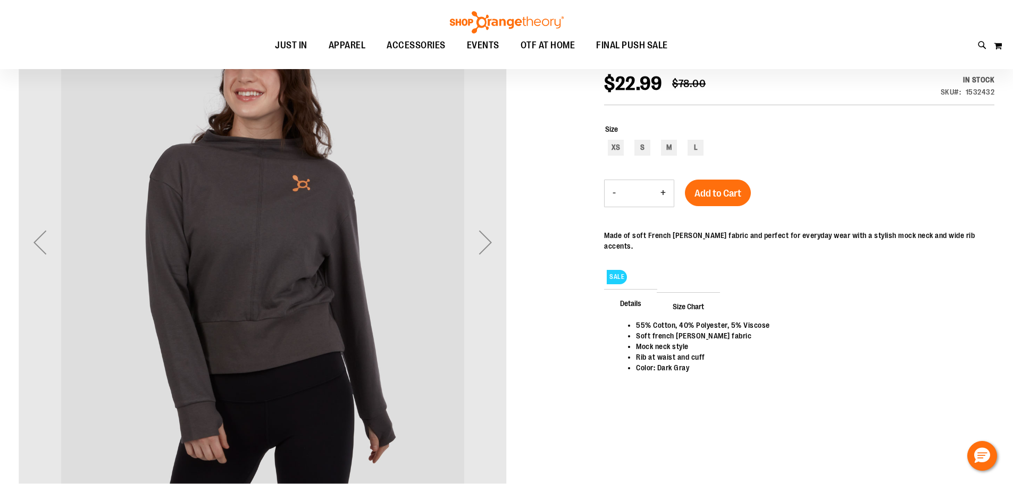
scroll to position [159, 0]
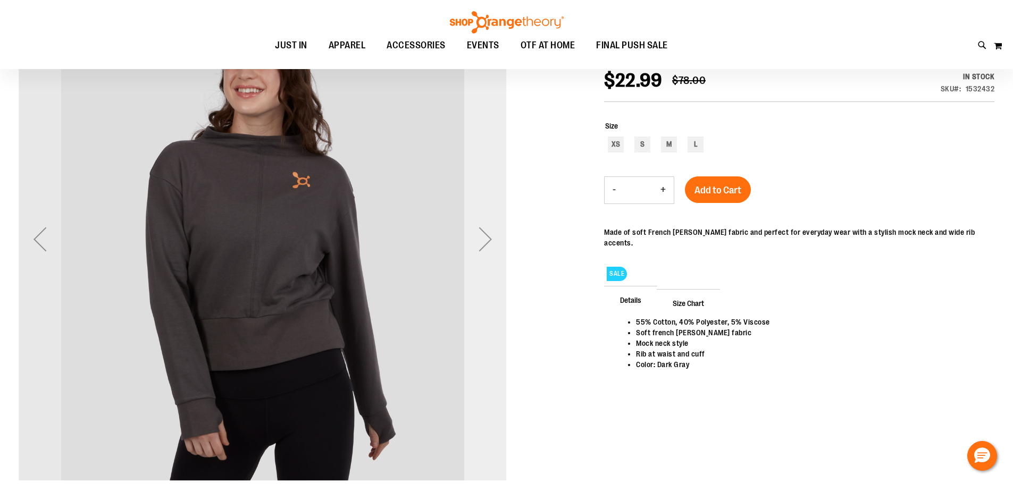
click at [488, 242] on div "Next" at bounding box center [485, 239] width 43 height 43
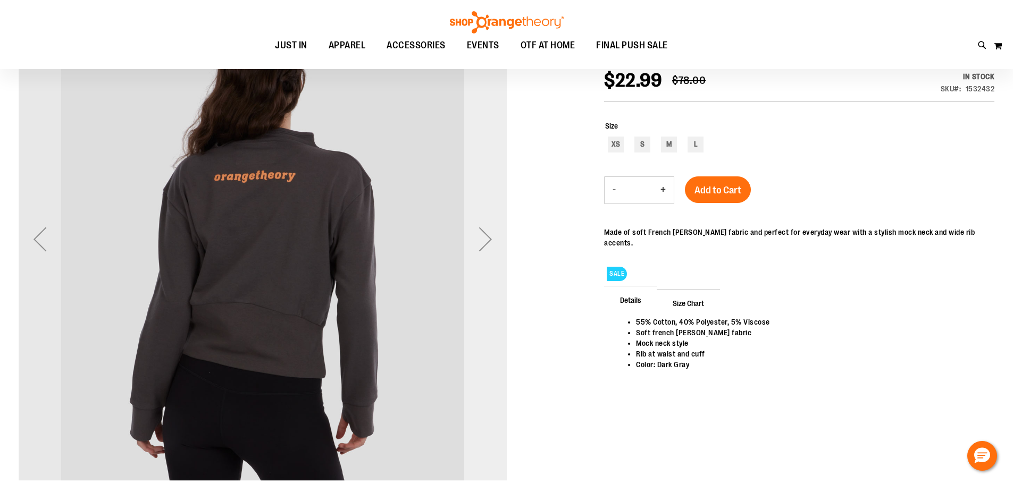
click at [488, 242] on div "Next" at bounding box center [485, 239] width 43 height 43
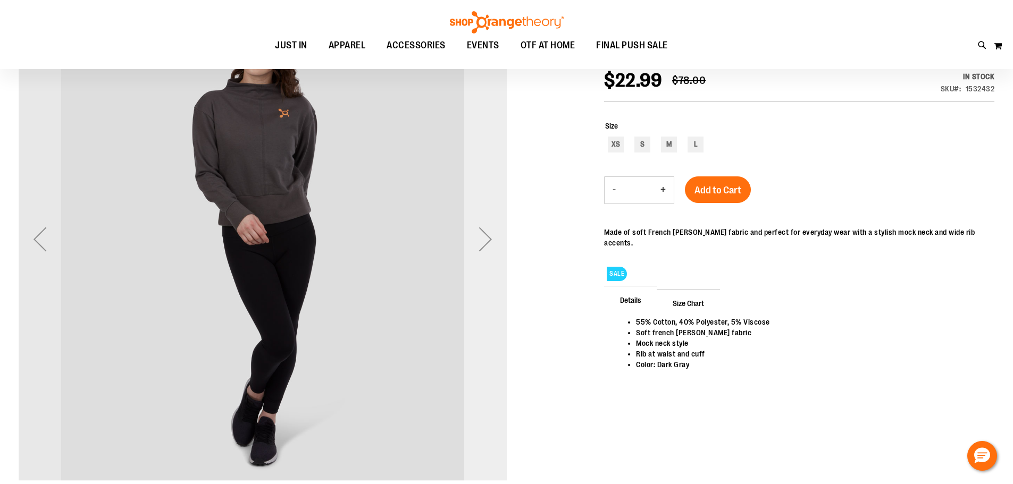
click at [488, 242] on div "Next" at bounding box center [485, 239] width 43 height 43
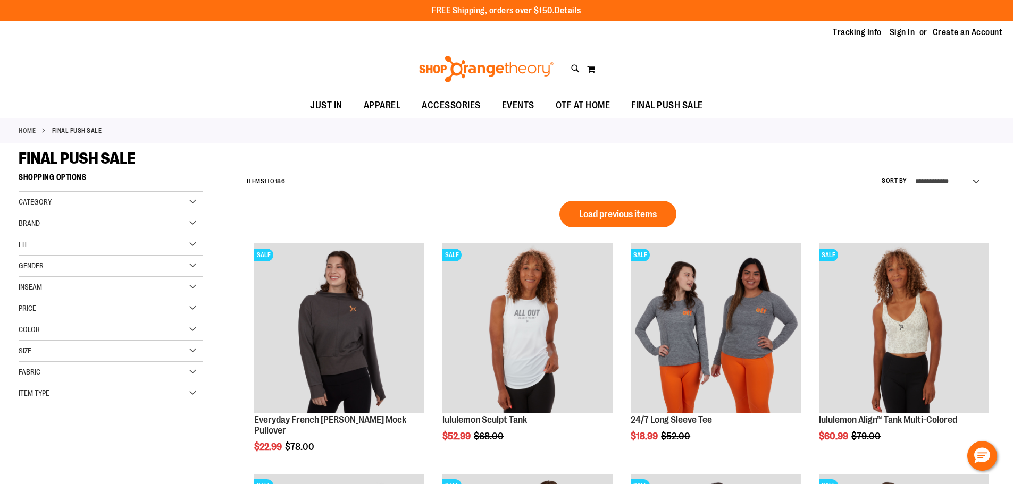
scroll to position [595, 0]
